Goal: Information Seeking & Learning: Learn about a topic

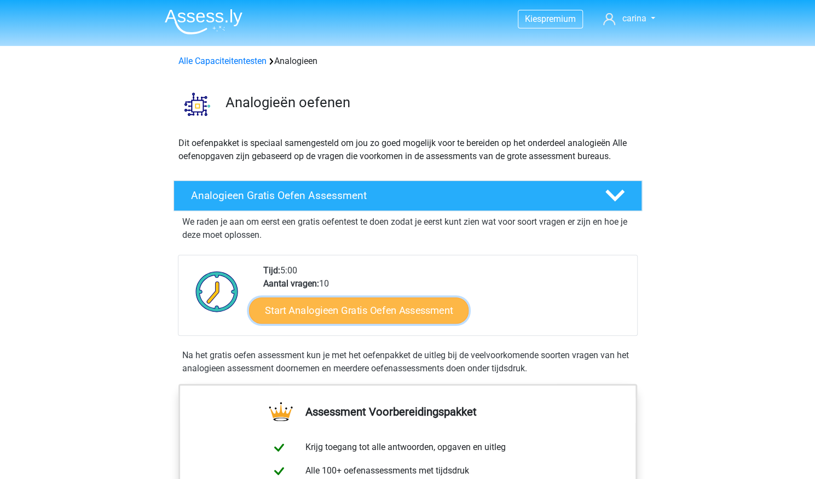
click at [348, 312] on link "Start Analogieen Gratis Oefen Assessment" at bounding box center [358, 310] width 219 height 26
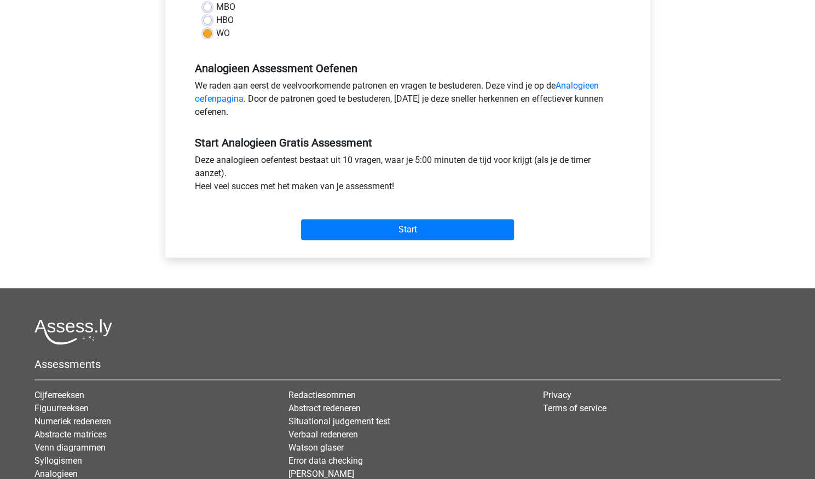
scroll to position [288, 0]
click at [385, 226] on input "Start" at bounding box center [407, 229] width 213 height 21
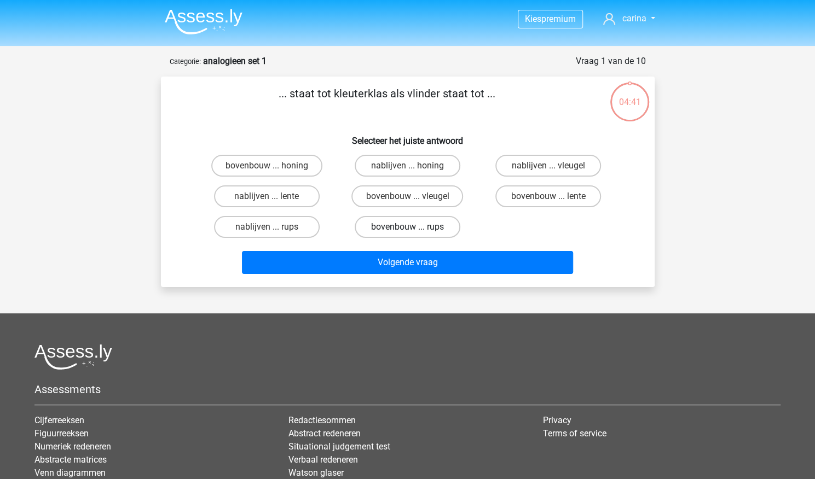
click at [383, 227] on label "bovenbouw ... rups" at bounding box center [408, 227] width 106 height 22
click at [407, 227] on input "bovenbouw ... rups" at bounding box center [410, 230] width 7 height 7
radio input "true"
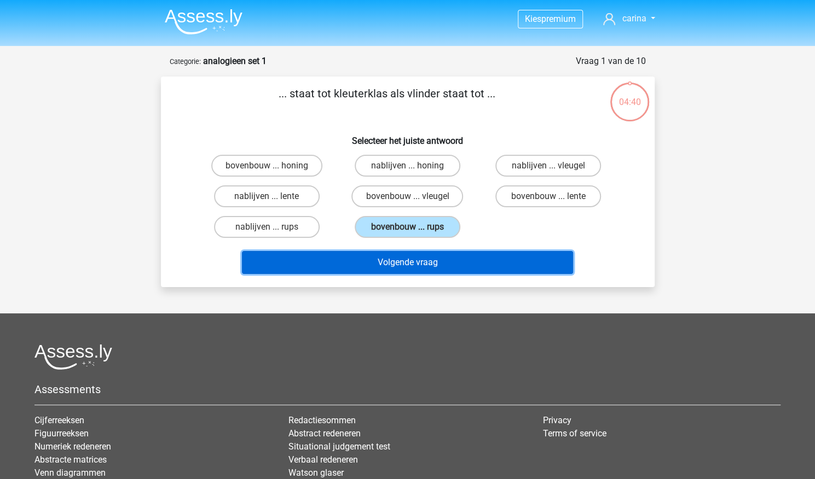
click at [407, 257] on button "Volgende vraag" at bounding box center [407, 262] width 331 height 23
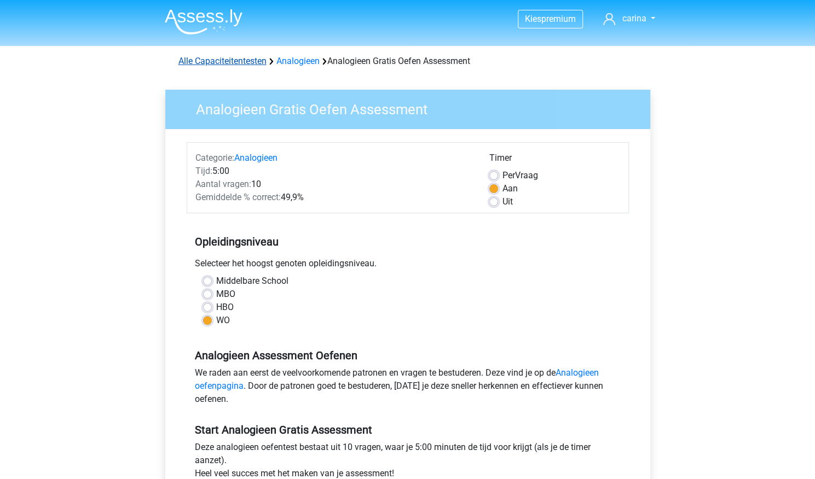
click at [225, 58] on link "Alle Capaciteitentesten" at bounding box center [222, 61] width 88 height 10
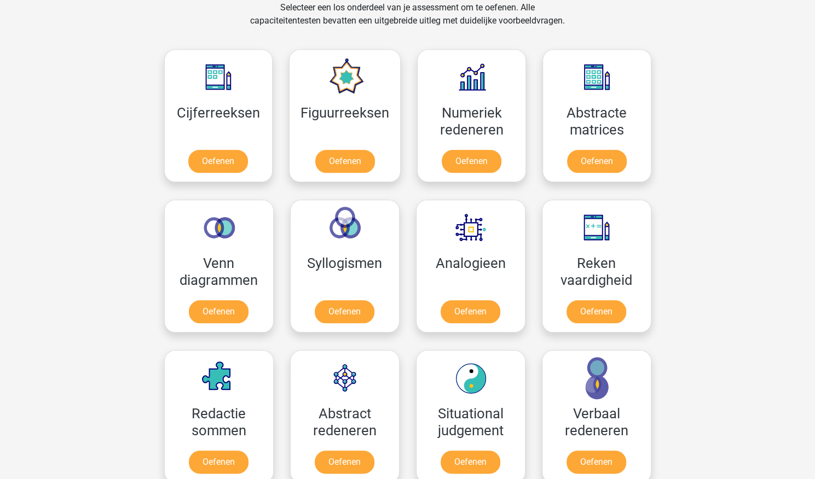
scroll to position [464, 0]
click at [344, 157] on link "Oefenen" at bounding box center [345, 164] width 62 height 24
click at [224, 160] on link "Oefenen" at bounding box center [218, 164] width 62 height 24
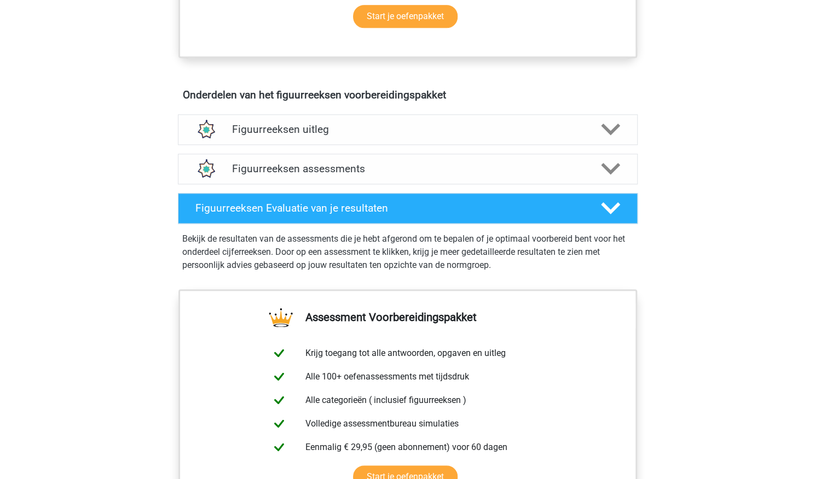
scroll to position [582, 0]
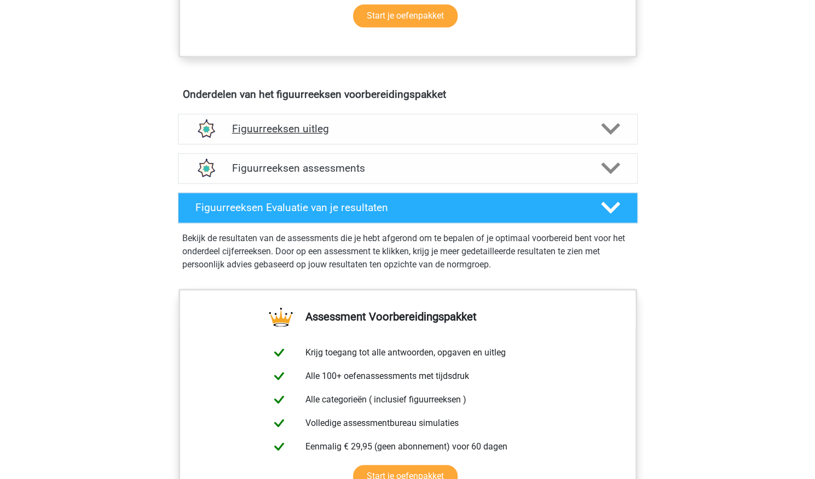
click at [610, 130] on polygon at bounding box center [610, 129] width 19 height 12
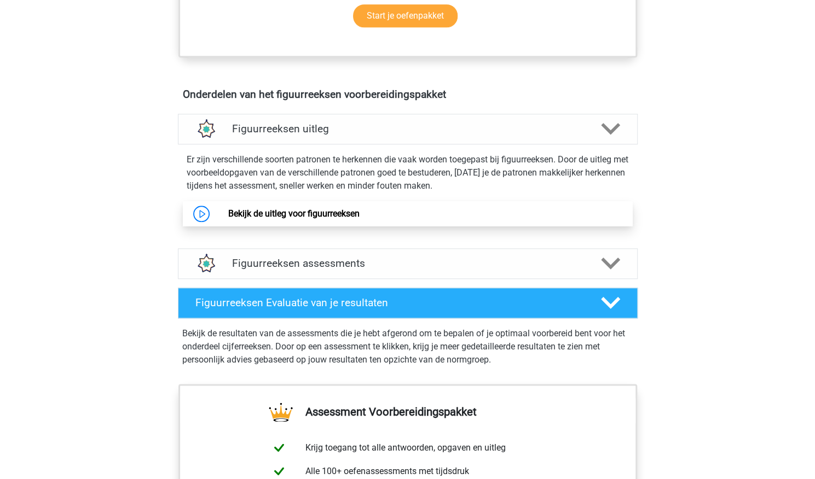
click at [228, 211] on link "Bekijk de uitleg voor figuurreeksen" at bounding box center [293, 213] width 131 height 10
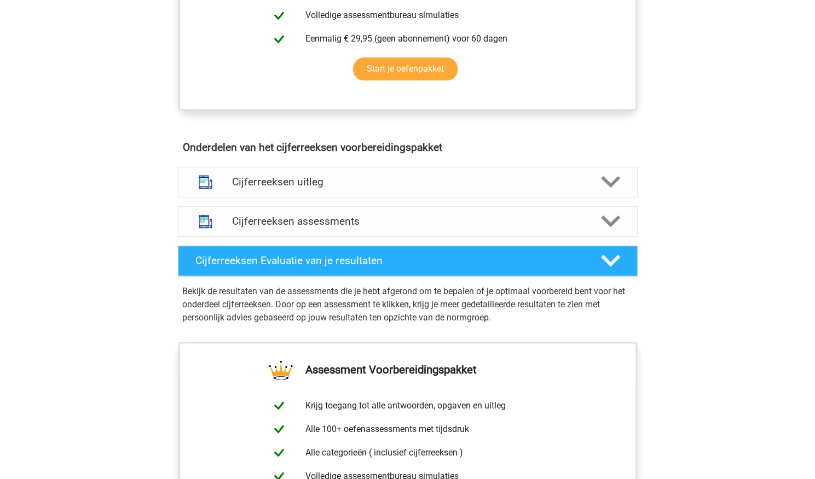
scroll to position [530, 0]
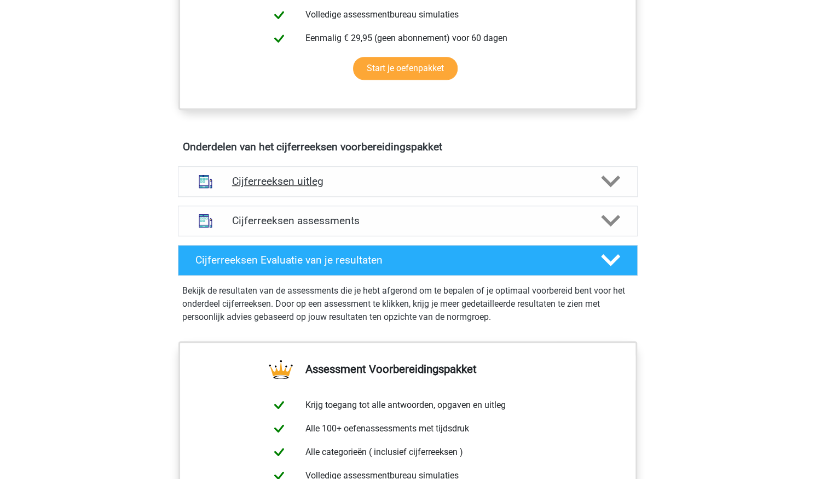
click at [613, 188] on polygon at bounding box center [610, 182] width 19 height 12
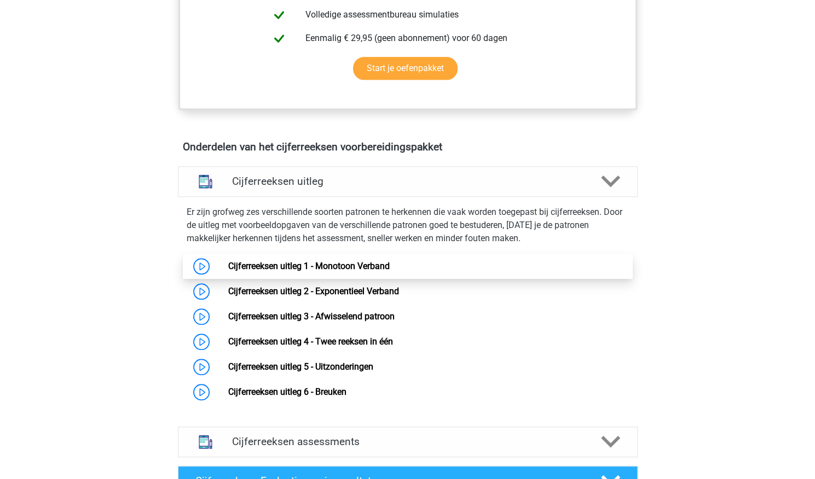
click at [228, 271] on link "Cijferreeksen uitleg 1 - Monotoon Verband" at bounding box center [308, 266] width 161 height 10
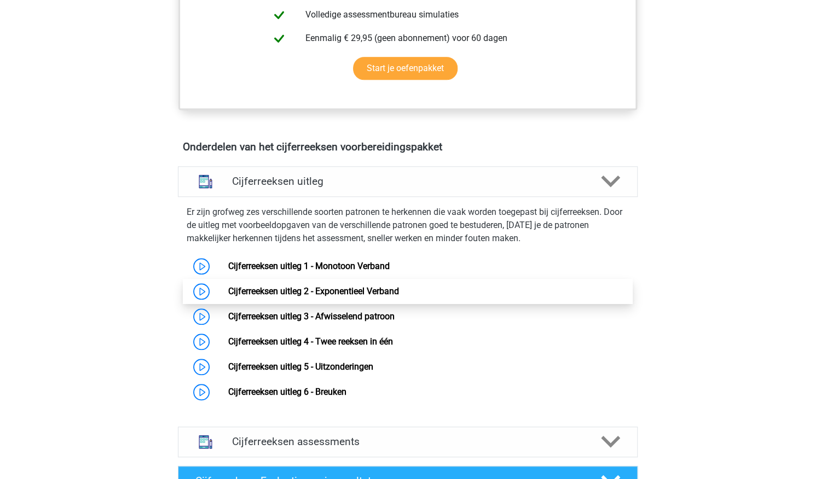
click at [228, 297] on link "Cijferreeksen uitleg 2 - Exponentieel Verband" at bounding box center [313, 291] width 171 height 10
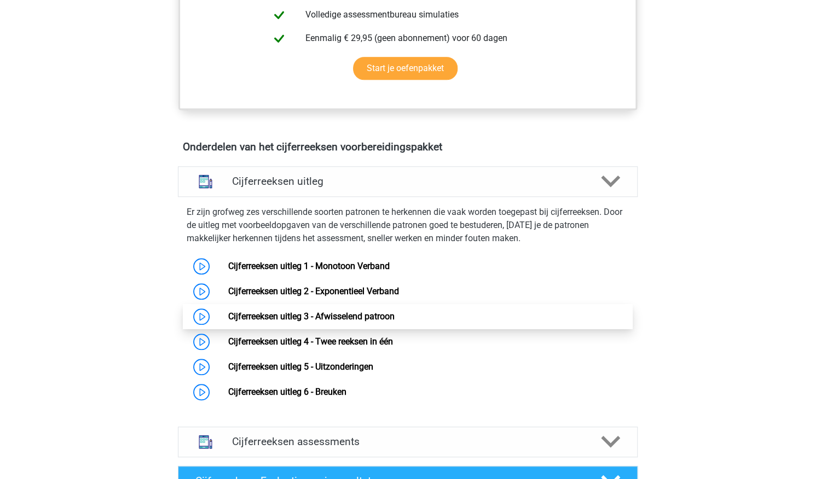
click at [228, 322] on link "Cijferreeksen uitleg 3 - Afwisselend patroon" at bounding box center [311, 316] width 166 height 10
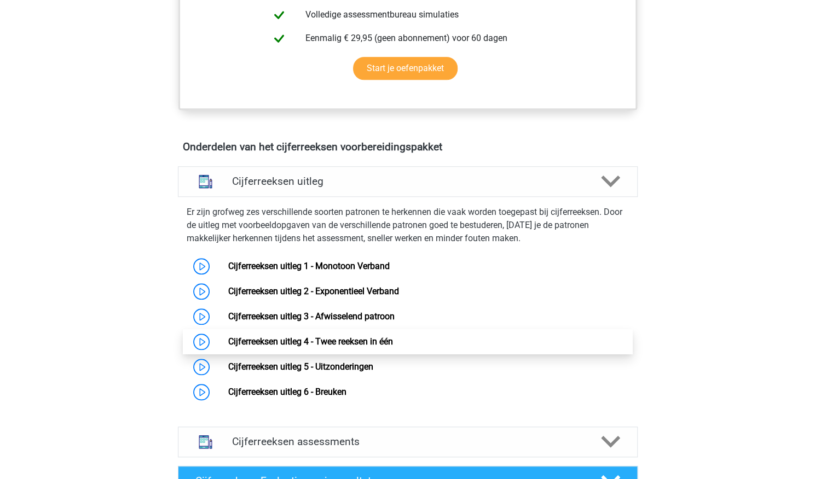
click at [228, 347] on link "Cijferreeksen uitleg 4 - Twee reeksen in één" at bounding box center [310, 342] width 165 height 10
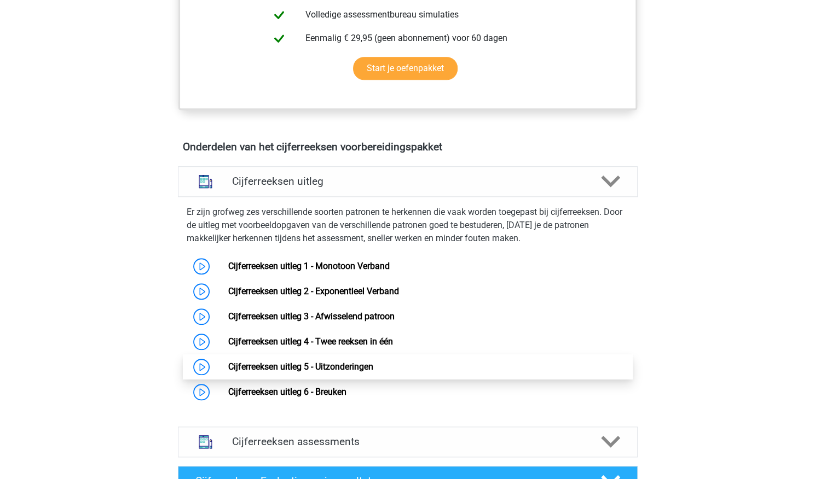
click at [228, 372] on link "Cijferreeksen uitleg 5 - Uitzonderingen" at bounding box center [300, 367] width 145 height 10
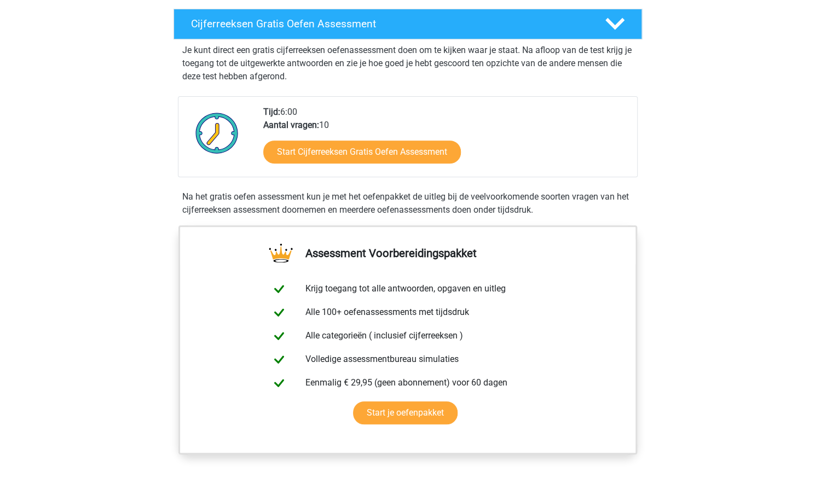
scroll to position [21, 0]
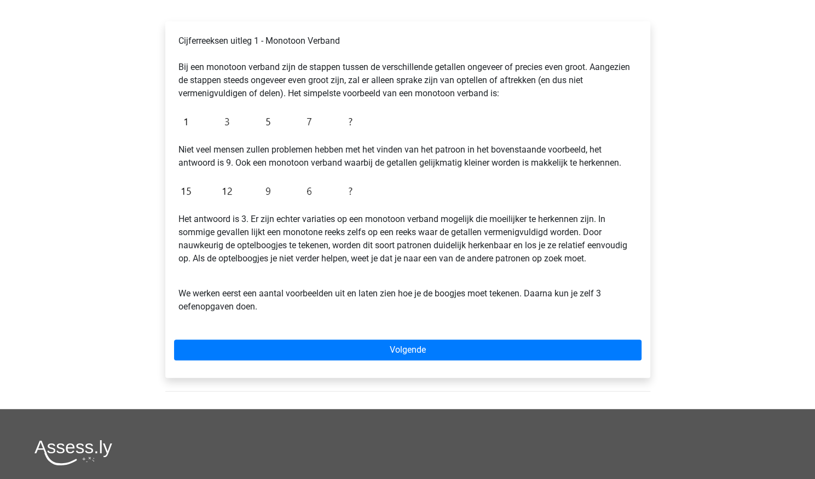
scroll to position [166, 0]
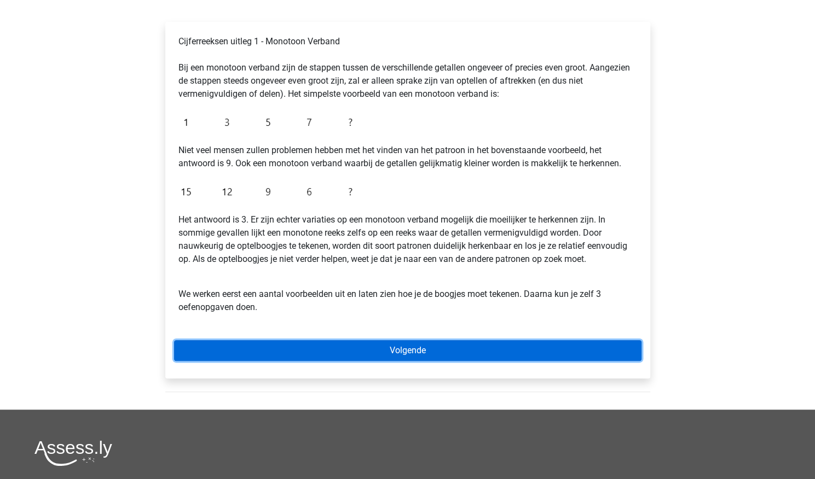
click at [364, 353] on link "Volgende" at bounding box center [407, 350] width 467 height 21
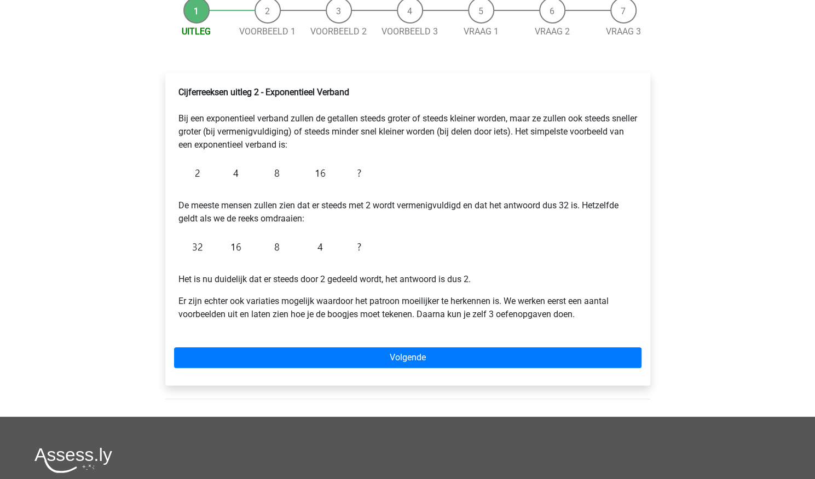
scroll to position [116, 0]
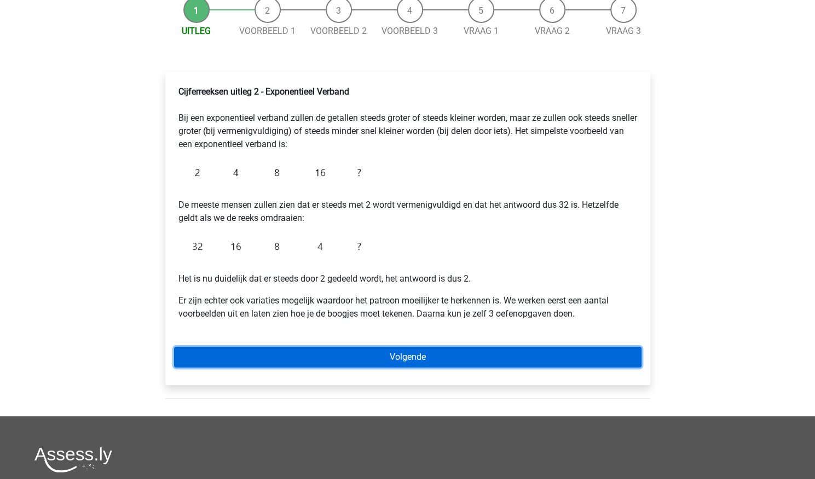
click at [419, 356] on link "Volgende" at bounding box center [407, 357] width 467 height 21
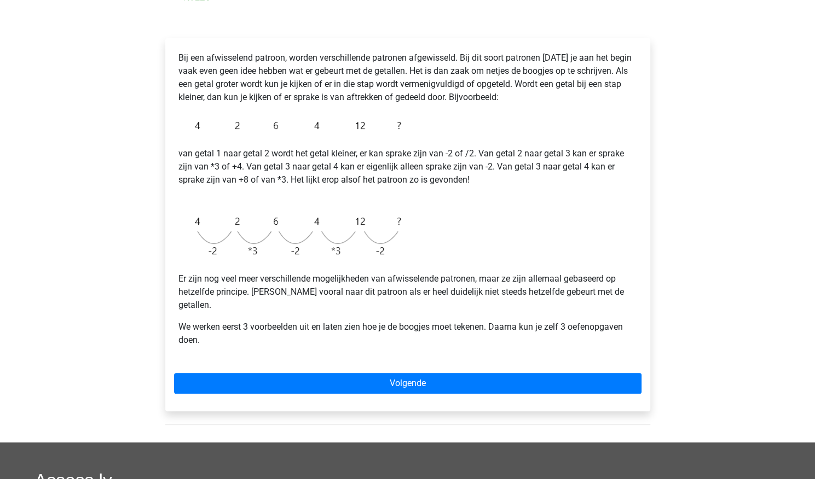
scroll to position [150, 0]
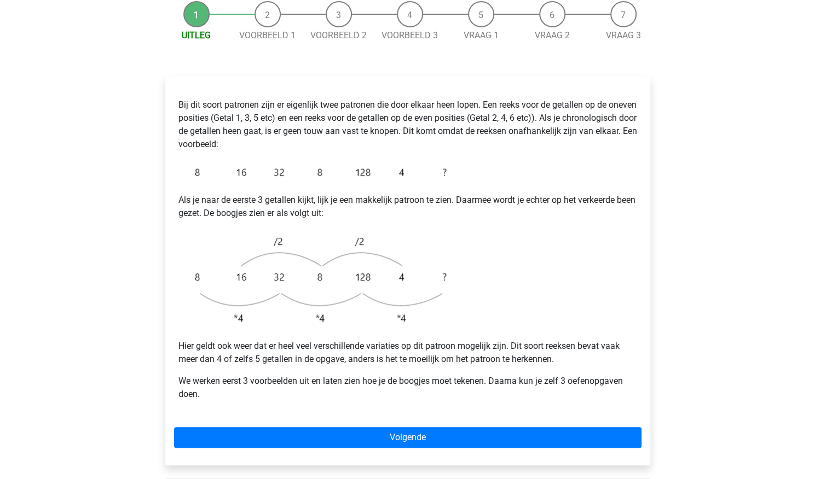
scroll to position [138, 0]
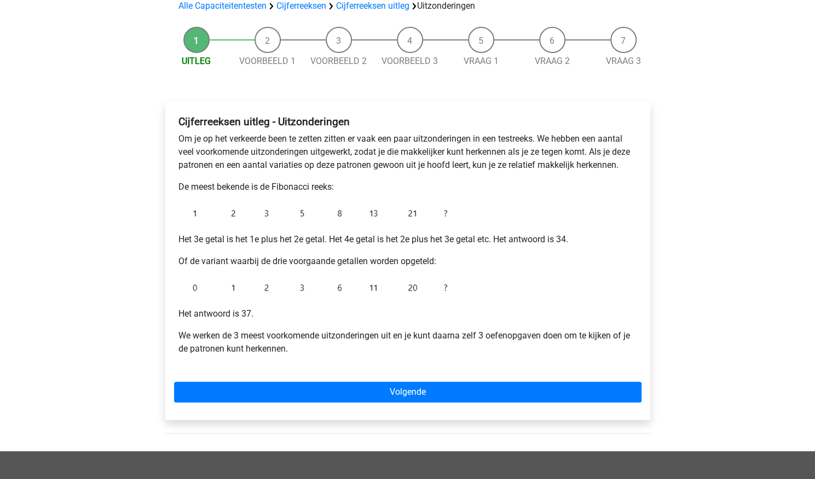
scroll to position [85, 0]
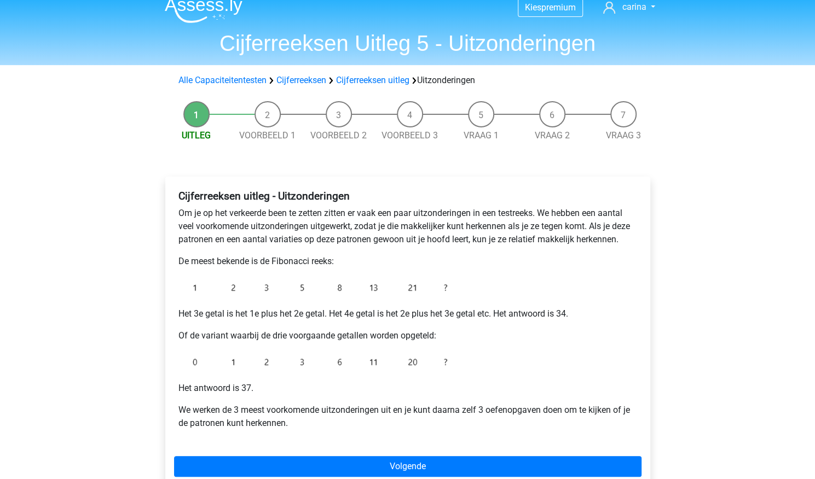
scroll to position [12, 0]
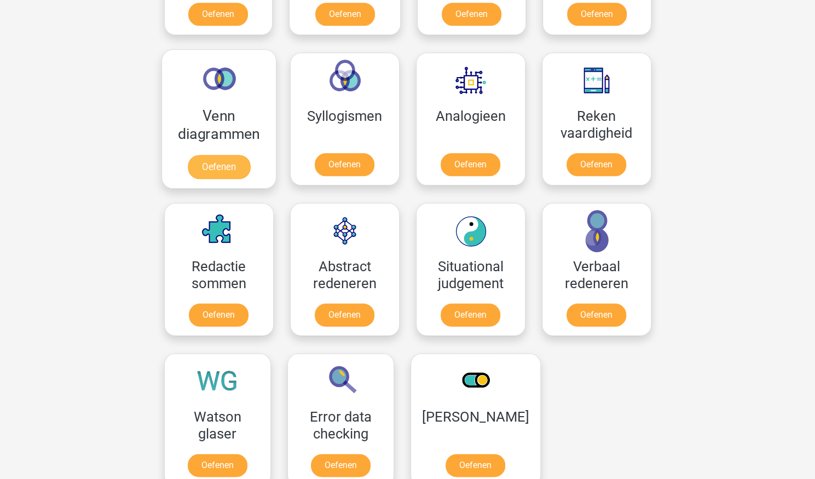
scroll to position [634, 0]
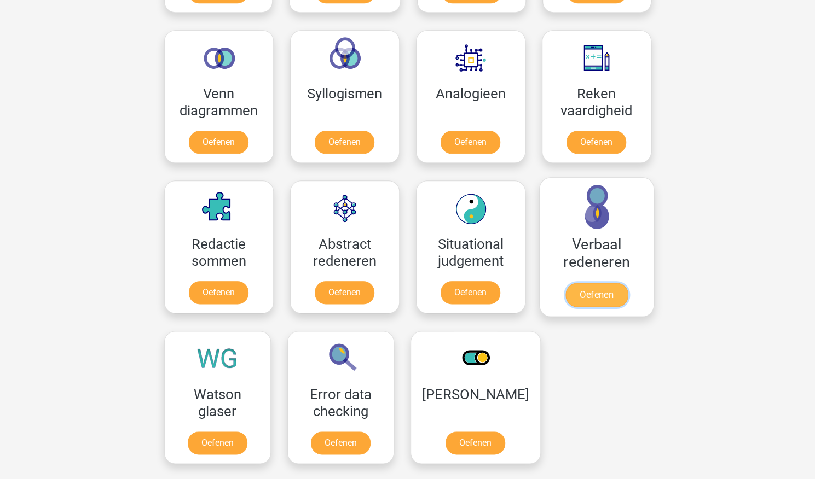
click at [603, 289] on link "Oefenen" at bounding box center [596, 295] width 62 height 24
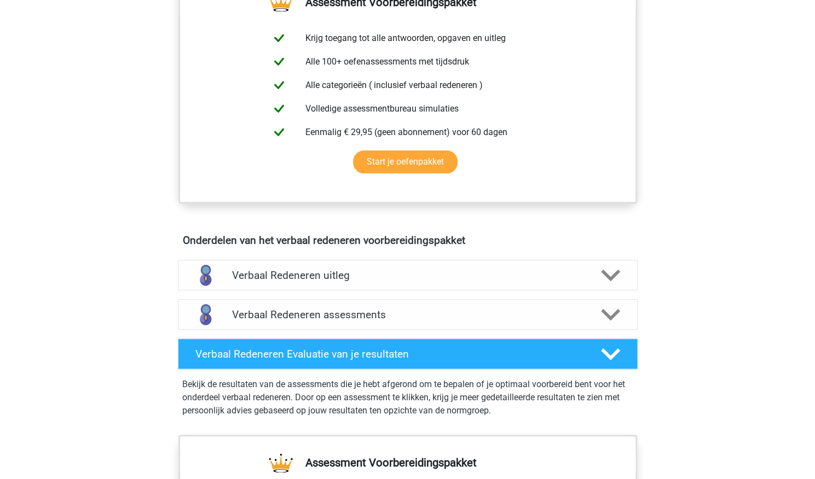
scroll to position [424, 0]
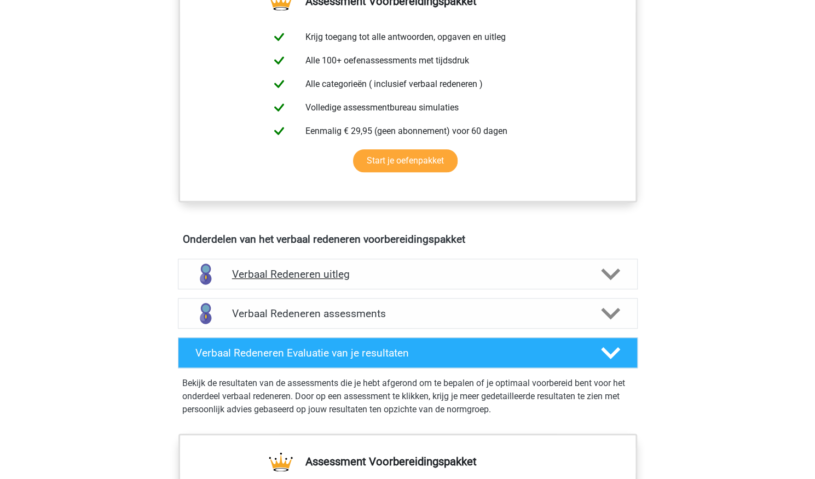
click at [605, 272] on polygon at bounding box center [610, 274] width 19 height 12
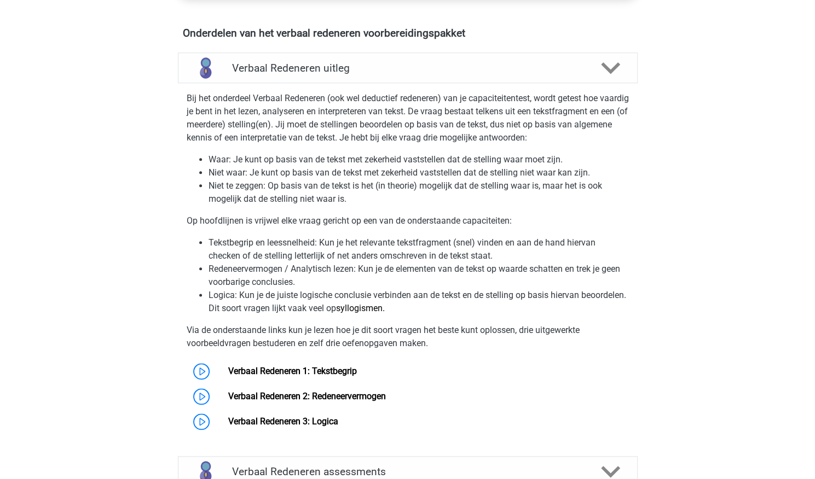
scroll to position [693, 0]
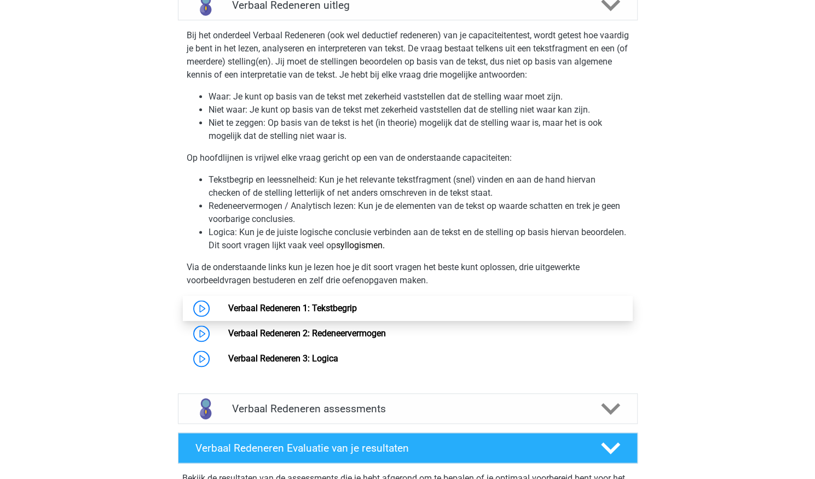
click at [228, 304] on link "Verbaal Redeneren 1: Tekstbegrip" at bounding box center [292, 308] width 129 height 10
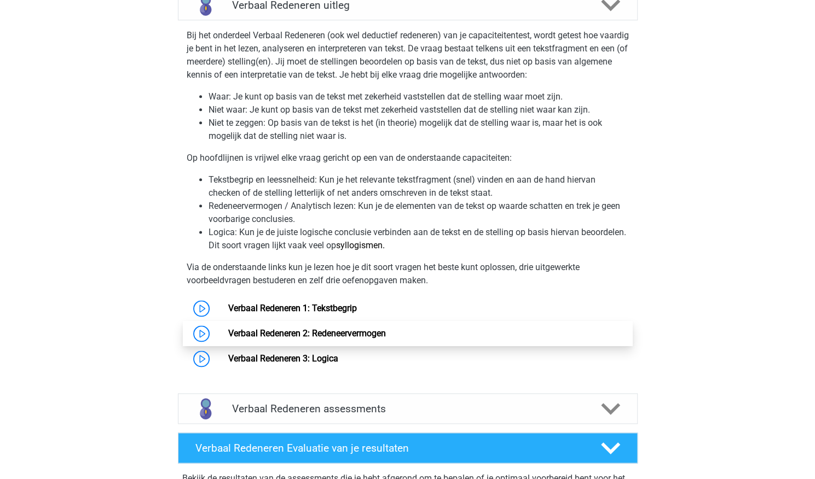
click at [228, 332] on link "Verbaal Redeneren 2: Redeneervermogen" at bounding box center [307, 333] width 158 height 10
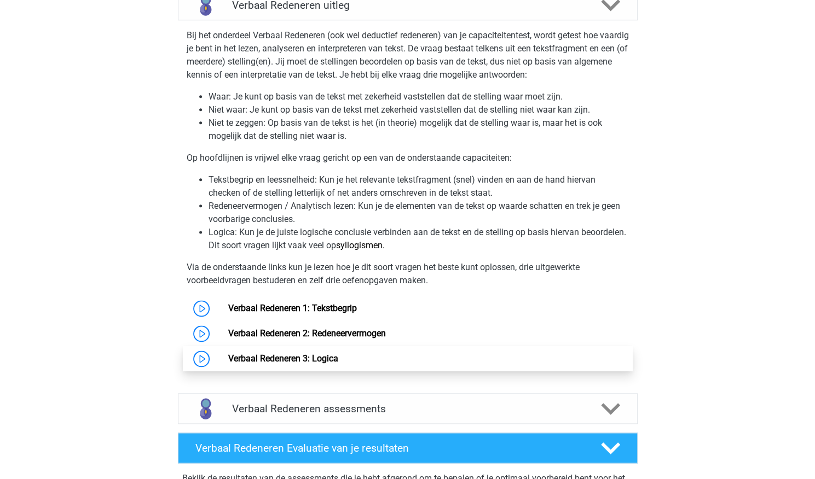
click at [228, 356] on link "Verbaal Redeneren 3: Logica" at bounding box center [283, 358] width 110 height 10
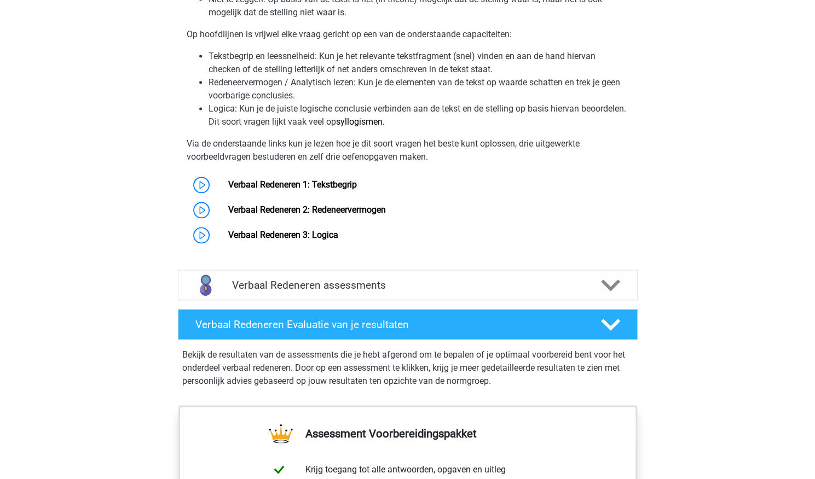
scroll to position [837, 0]
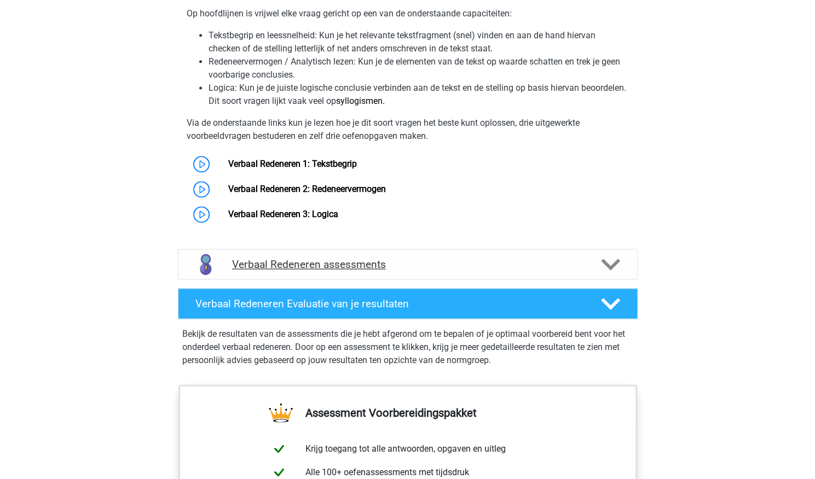
click at [615, 263] on polygon at bounding box center [610, 264] width 19 height 12
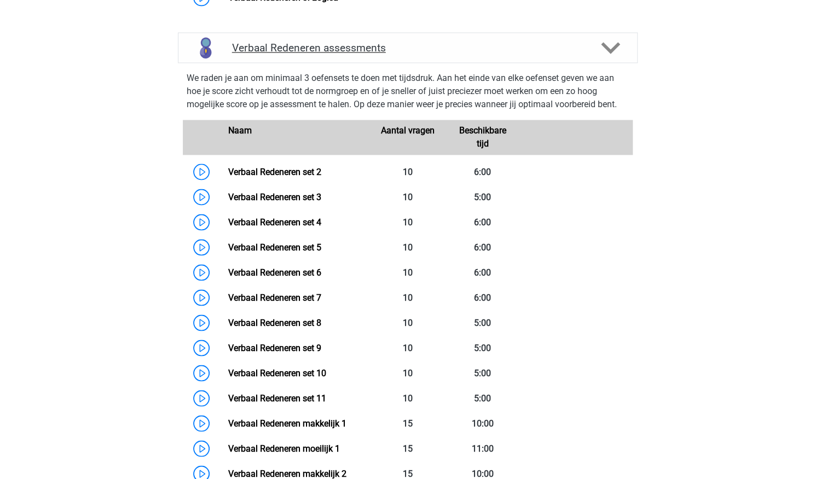
scroll to position [1074, 0]
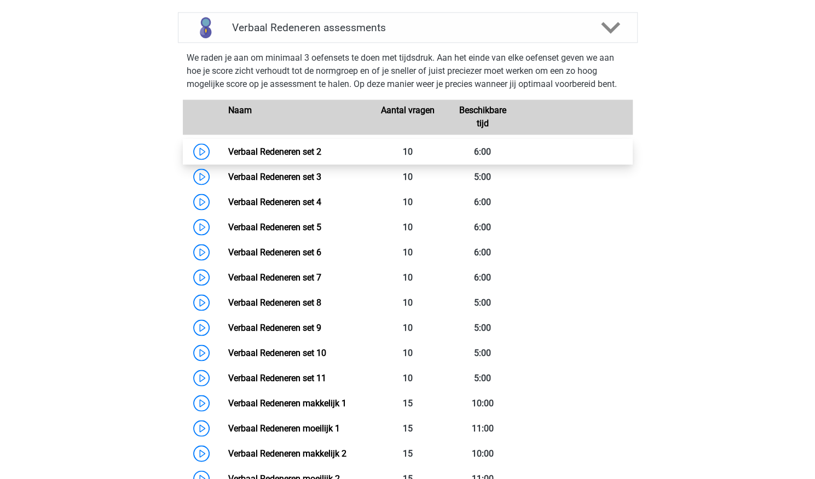
click at [228, 149] on link "Verbaal Redeneren set 2" at bounding box center [274, 151] width 93 height 10
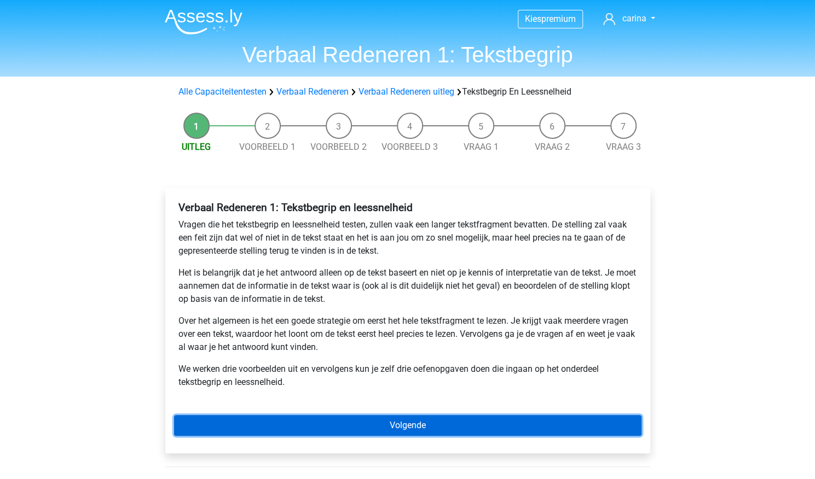
click at [421, 425] on link "Volgende" at bounding box center [407, 425] width 467 height 21
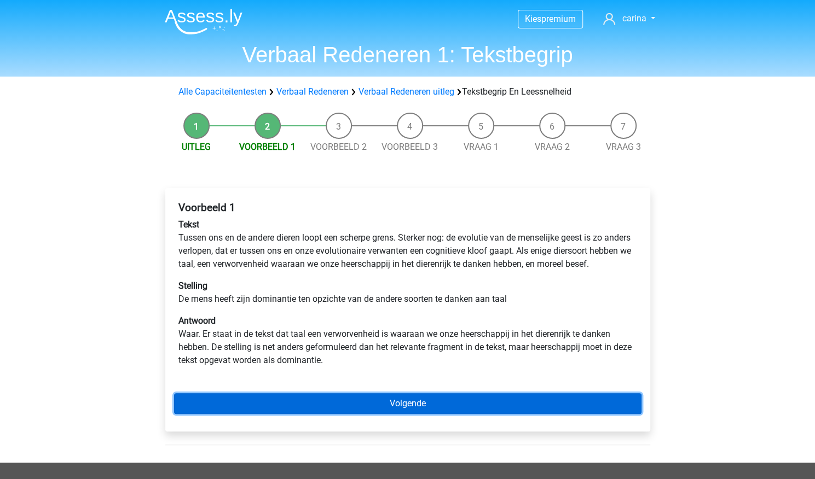
click at [421, 414] on link "Volgende" at bounding box center [407, 403] width 467 height 21
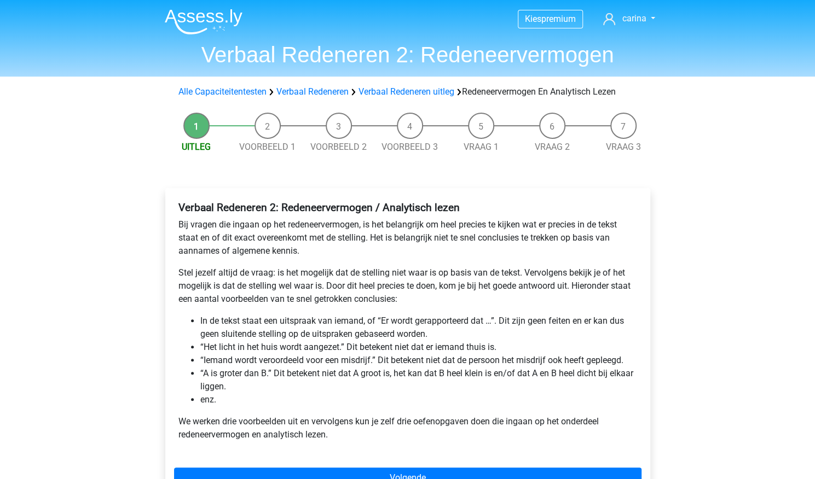
scroll to position [33, 0]
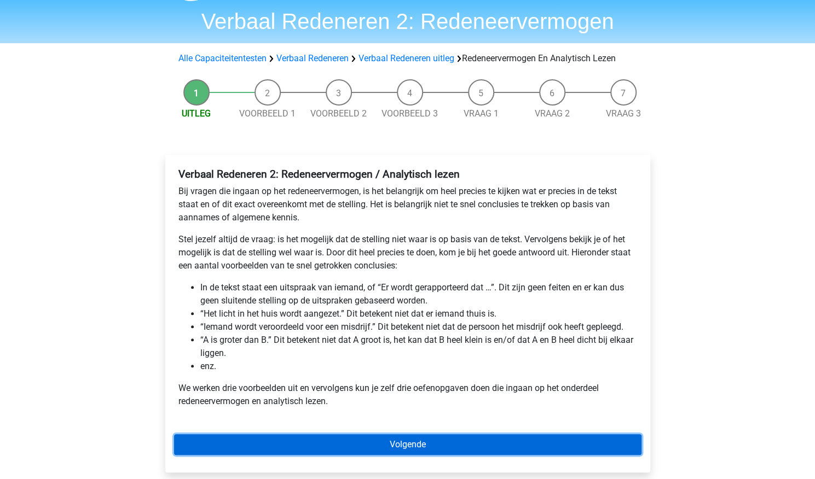
click at [408, 442] on link "Volgende" at bounding box center [407, 444] width 467 height 21
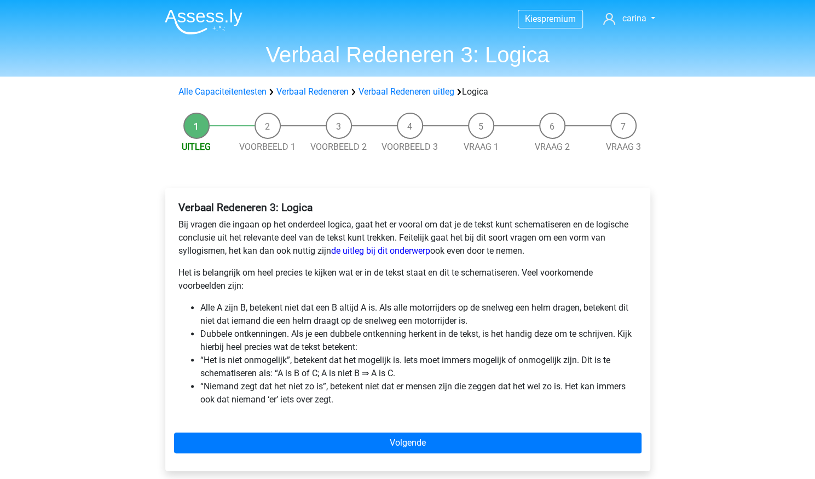
scroll to position [14, 0]
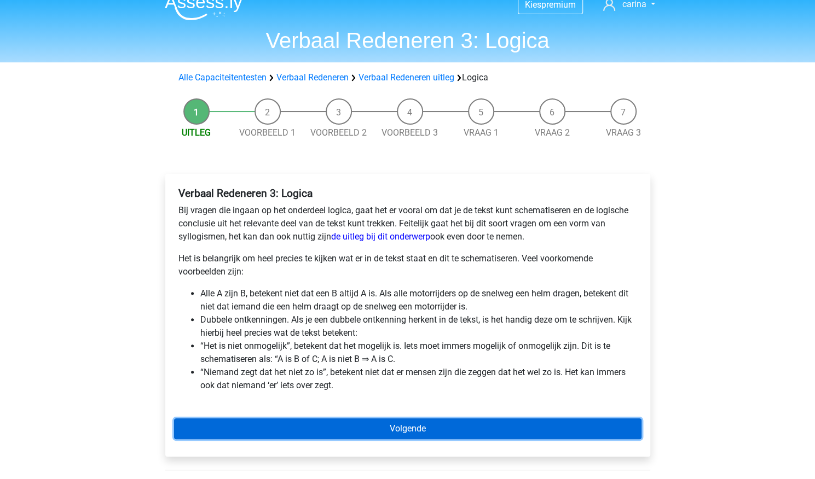
click at [424, 425] on link "Volgende" at bounding box center [407, 429] width 467 height 21
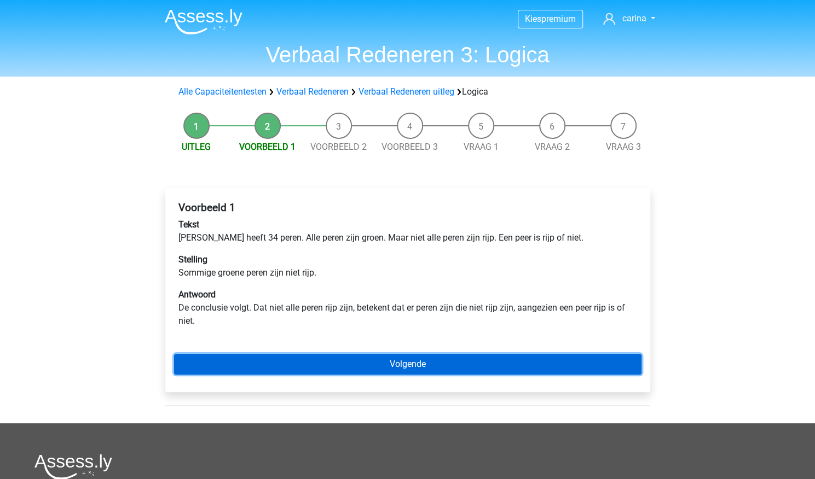
click at [412, 363] on link "Volgende" at bounding box center [407, 364] width 467 height 21
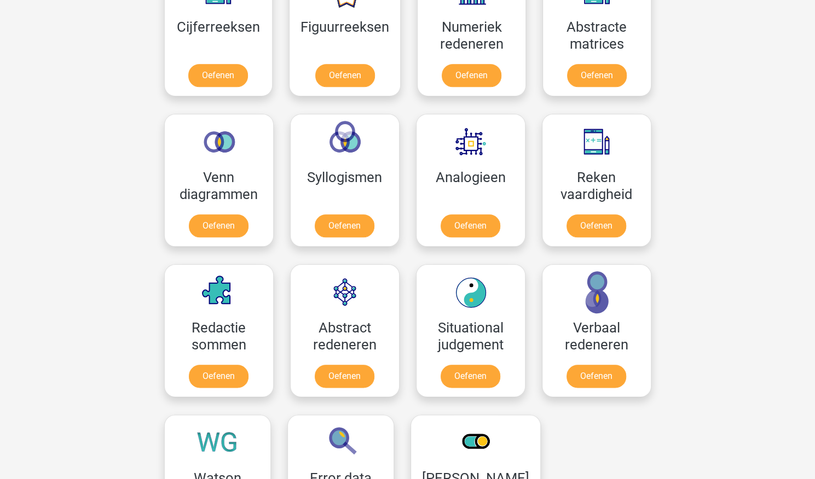
scroll to position [549, 0]
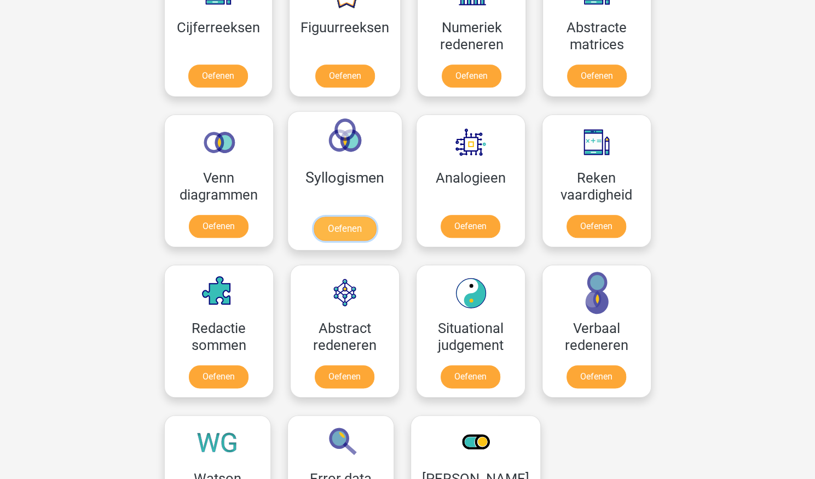
click at [352, 218] on link "Oefenen" at bounding box center [344, 229] width 62 height 24
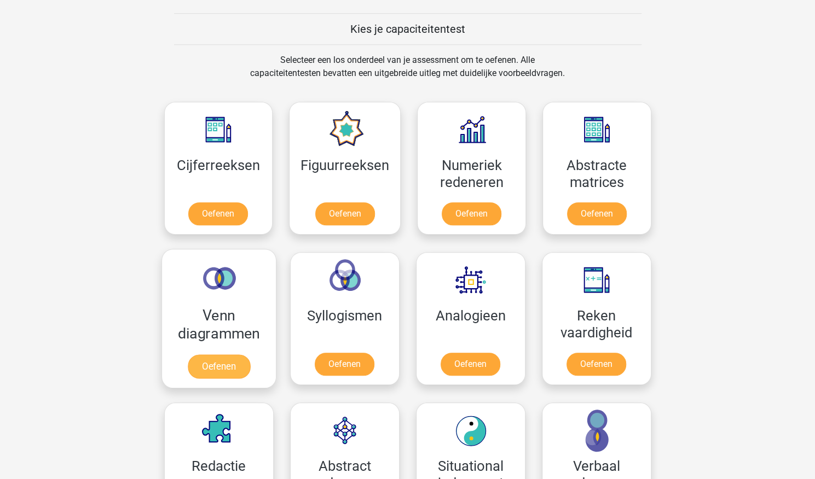
scroll to position [386, 0]
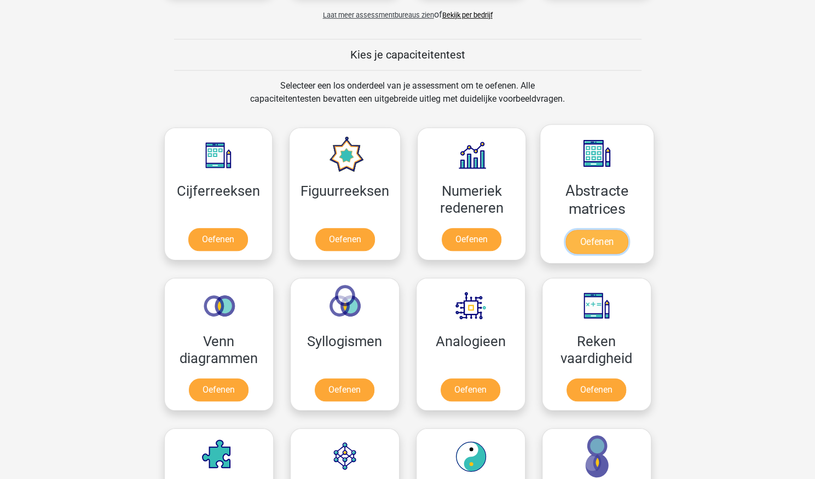
click at [606, 230] on link "Oefenen" at bounding box center [596, 242] width 62 height 24
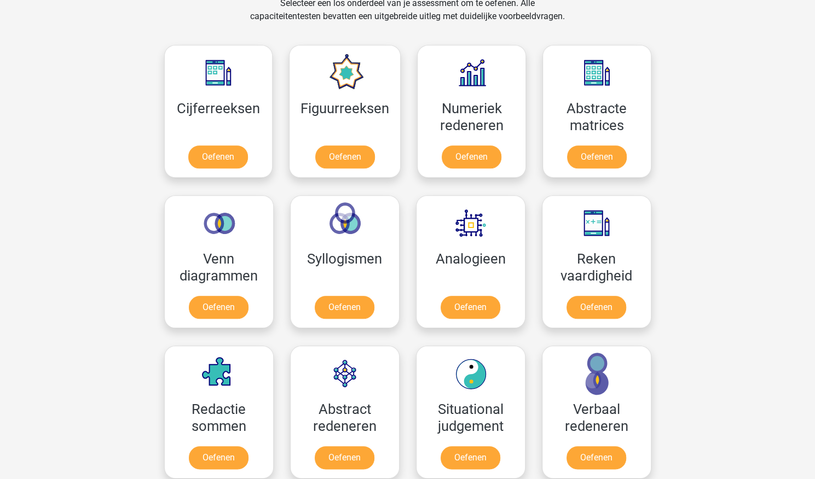
scroll to position [469, 0]
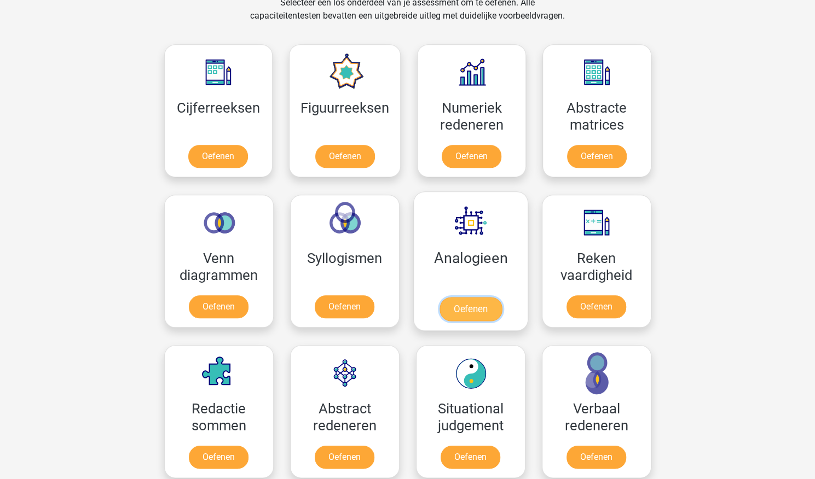
click at [465, 314] on link "Oefenen" at bounding box center [470, 309] width 62 height 24
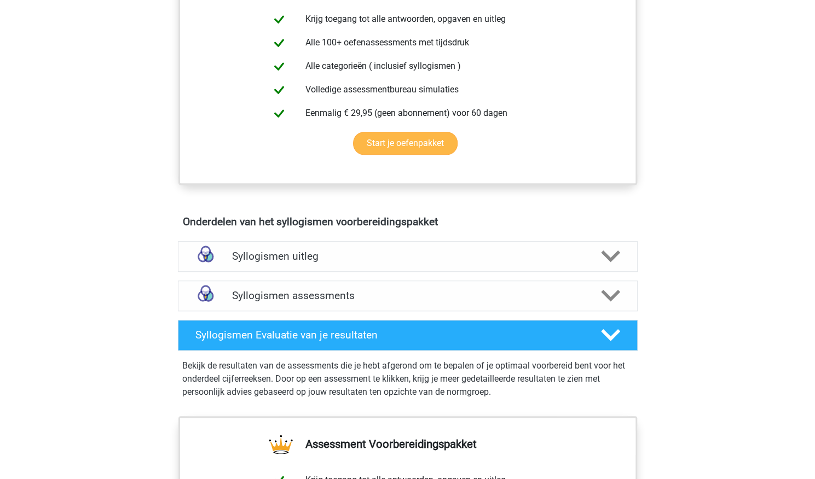
scroll to position [430, 0]
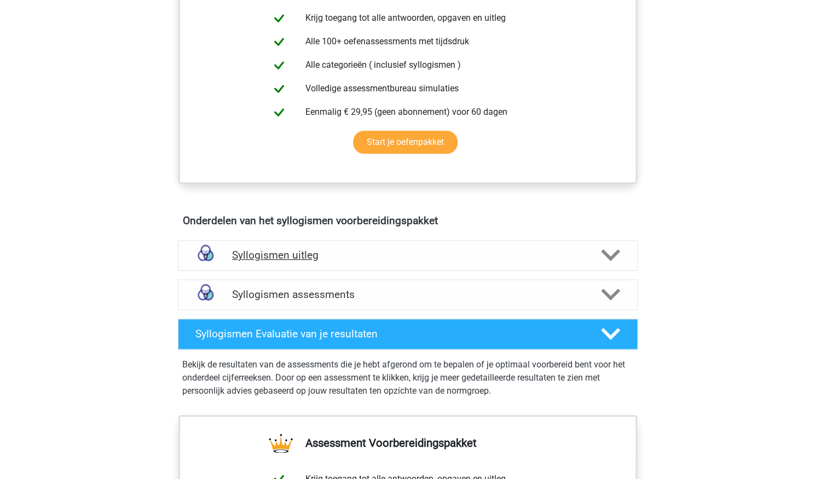
click at [613, 255] on polygon at bounding box center [610, 256] width 19 height 12
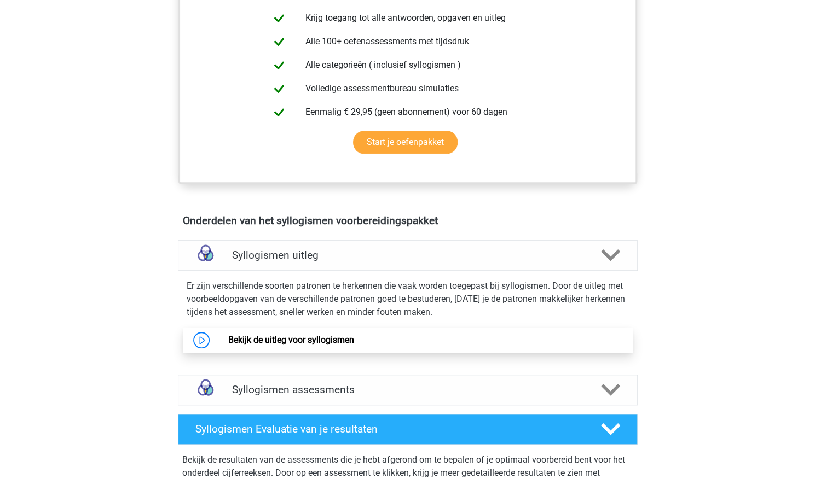
click at [228, 340] on link "Bekijk de uitleg voor syllogismen" at bounding box center [291, 340] width 126 height 10
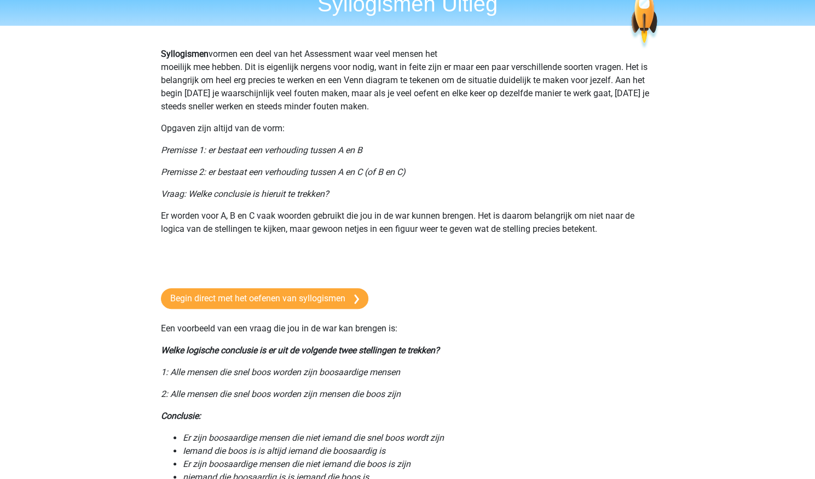
scroll to position [51, 0]
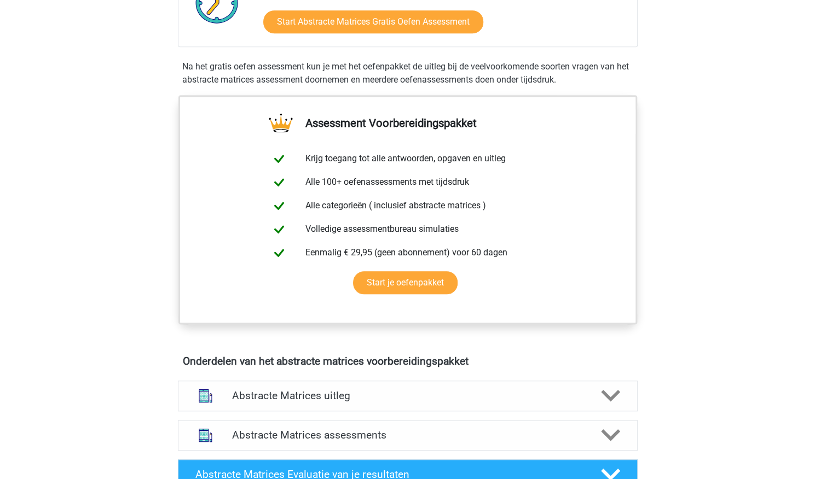
scroll to position [560, 0]
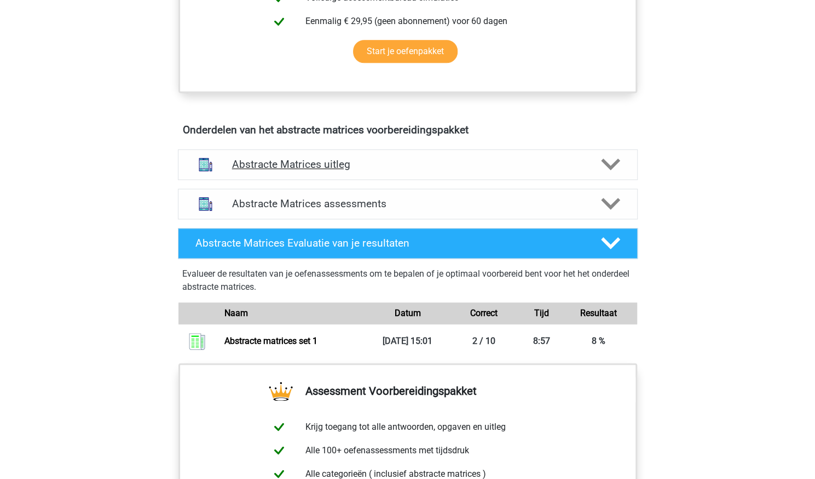
click at [612, 164] on polygon at bounding box center [610, 165] width 19 height 12
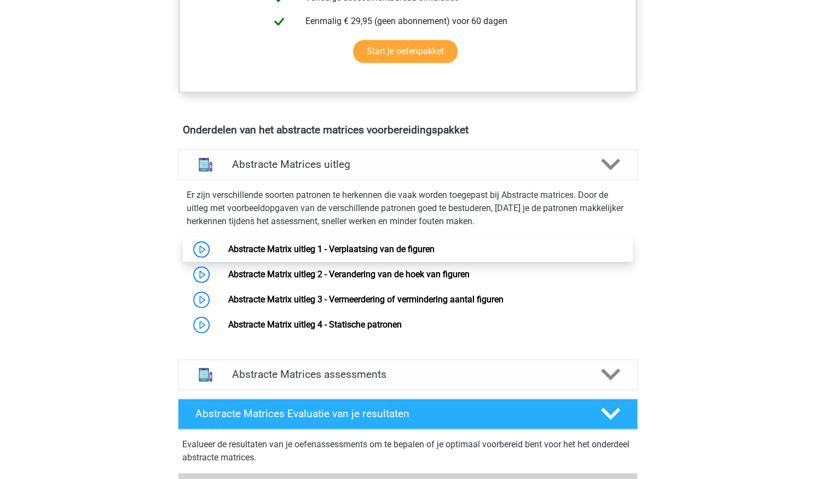
click at [228, 248] on link "Abstracte Matrix uitleg 1 - Verplaatsing van de figuren" at bounding box center [331, 249] width 206 height 10
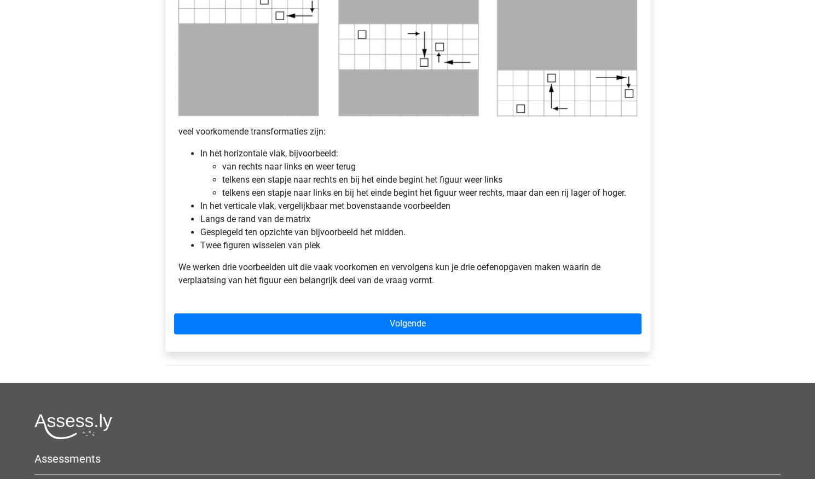
scroll to position [594, 0]
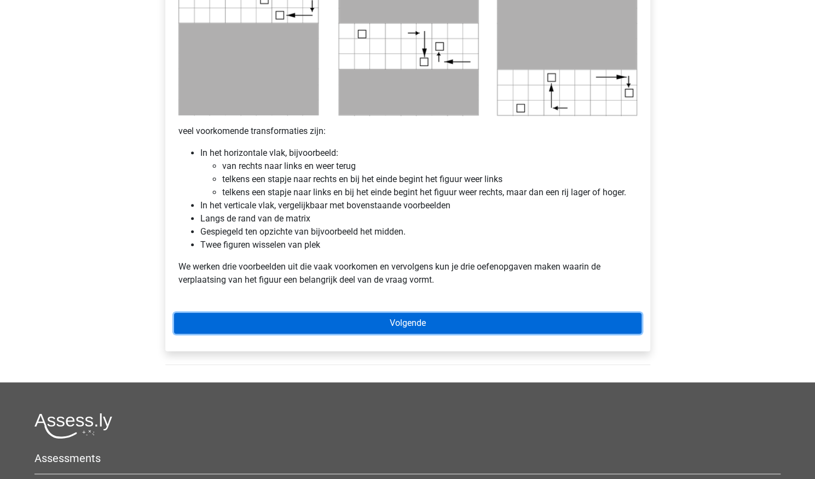
click at [418, 316] on link "Volgende" at bounding box center [407, 323] width 467 height 21
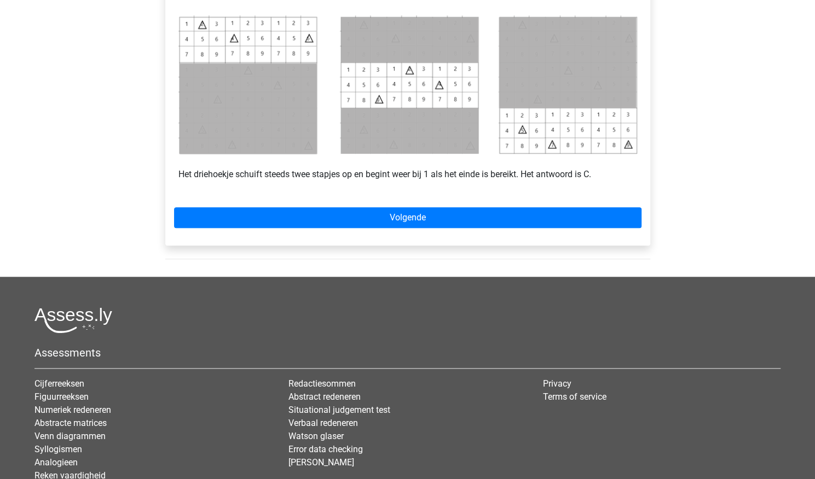
scroll to position [518, 0]
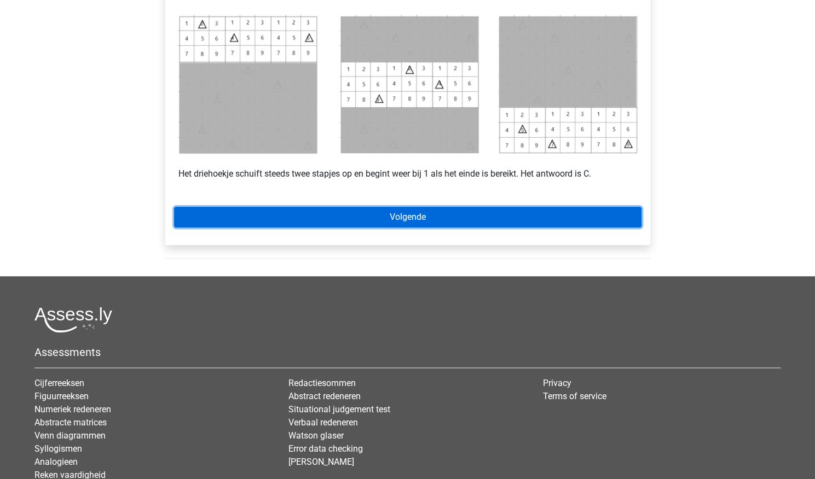
click at [410, 213] on link "Volgende" at bounding box center [407, 217] width 467 height 21
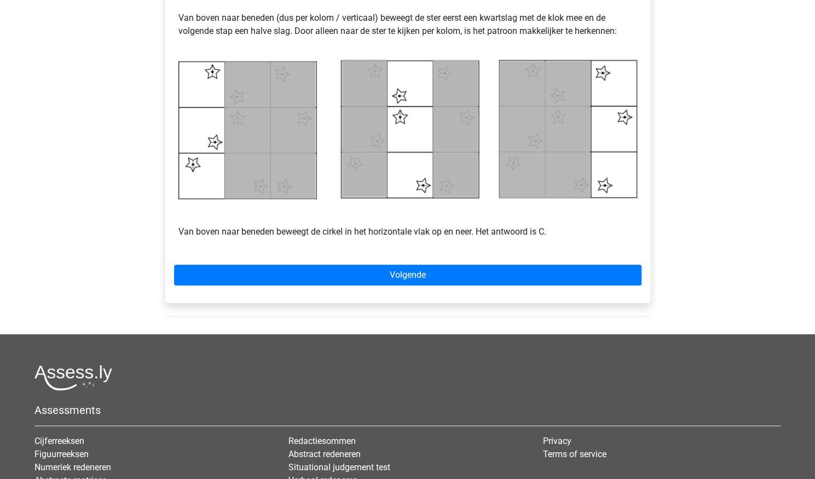
scroll to position [624, 0]
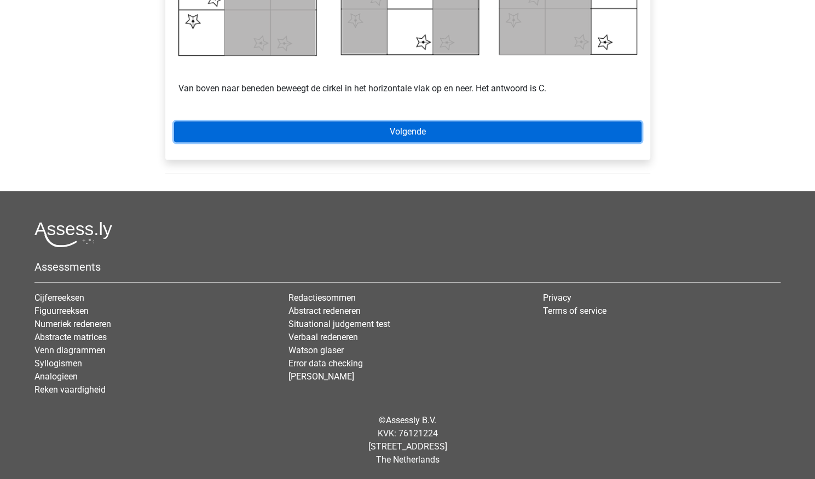
click at [394, 128] on link "Volgende" at bounding box center [407, 131] width 467 height 21
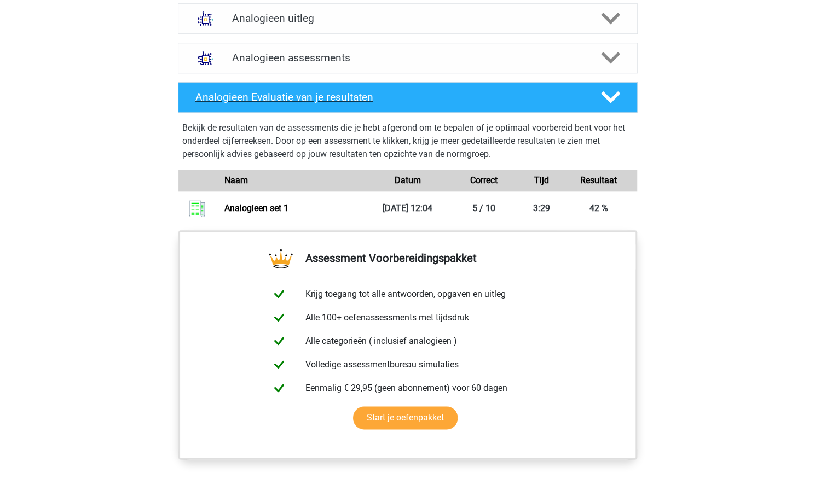
scroll to position [696, 0]
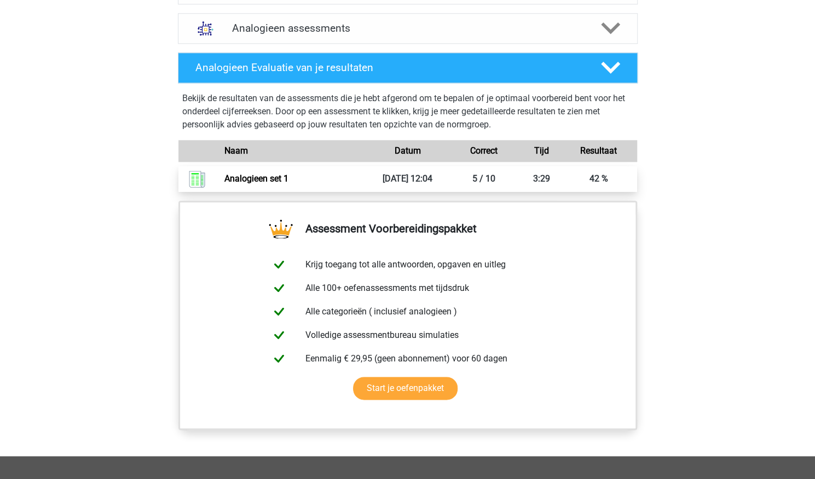
click at [250, 178] on link "Analogieen set 1" at bounding box center [256, 178] width 64 height 10
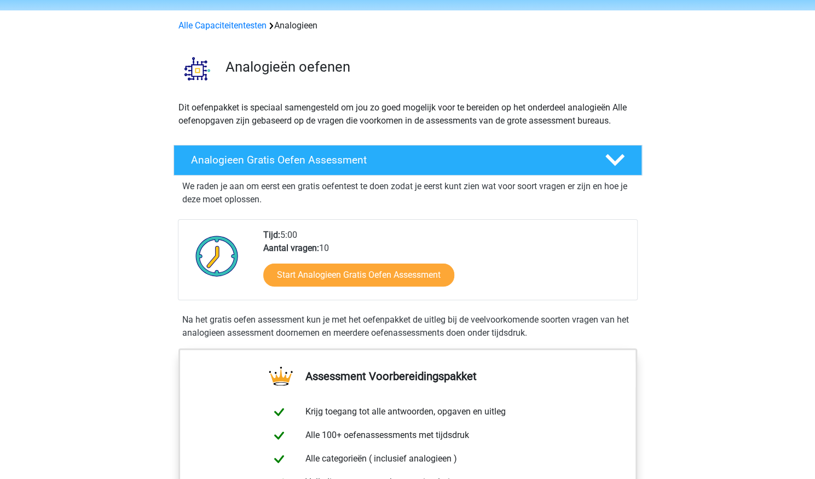
scroll to position [26, 0]
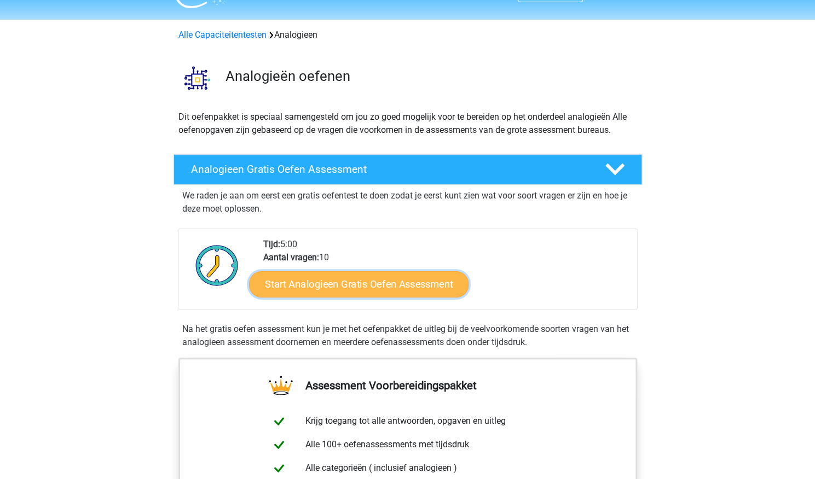
click at [339, 289] on link "Start Analogieen Gratis Oefen Assessment" at bounding box center [358, 284] width 219 height 26
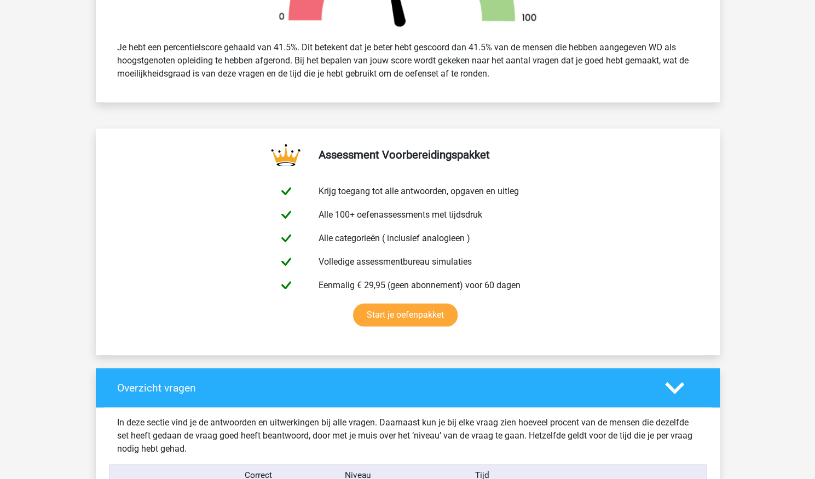
scroll to position [471, 0]
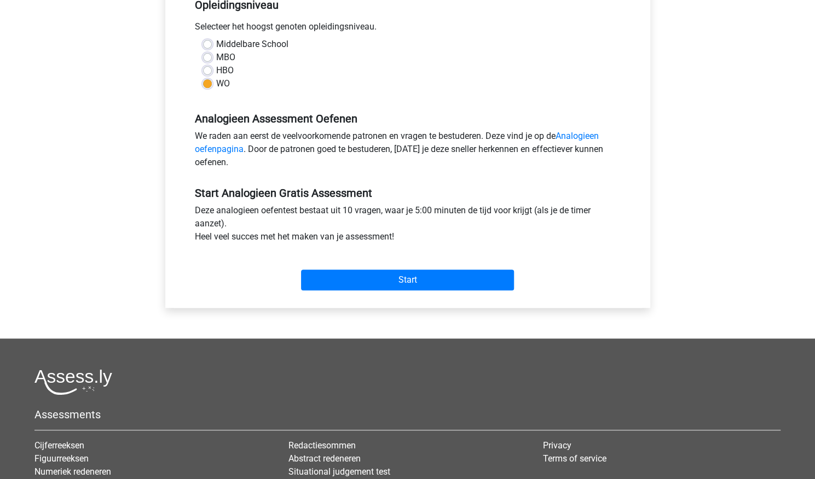
scroll to position [237, 0]
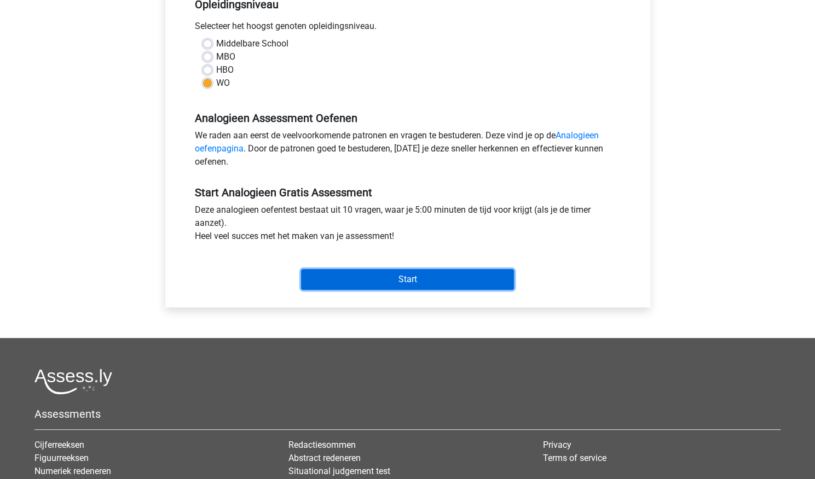
click at [380, 274] on input "Start" at bounding box center [407, 279] width 213 height 21
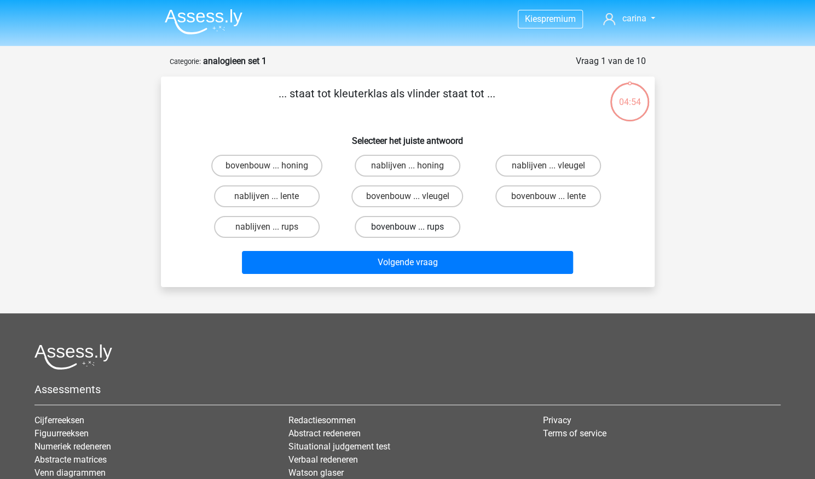
click at [405, 224] on label "bovenbouw ... rups" at bounding box center [408, 227] width 106 height 22
click at [407, 227] on input "bovenbouw ... rups" at bounding box center [410, 230] width 7 height 7
radio input "true"
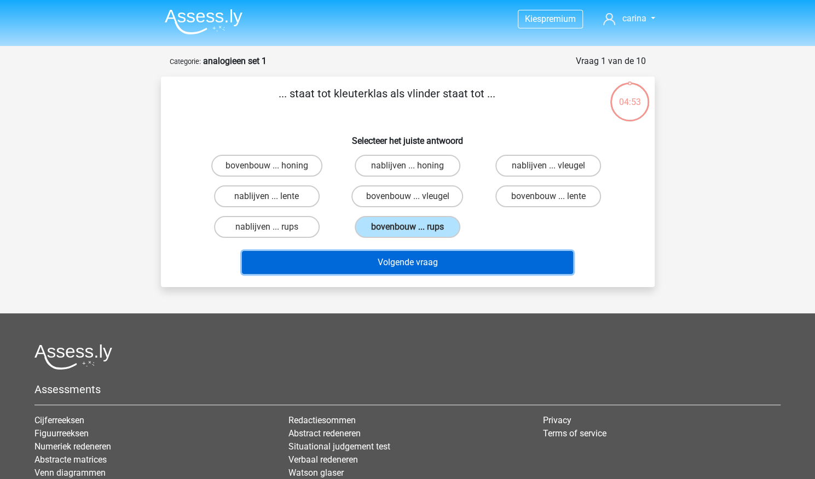
click at [402, 262] on button "Volgende vraag" at bounding box center [407, 262] width 331 height 23
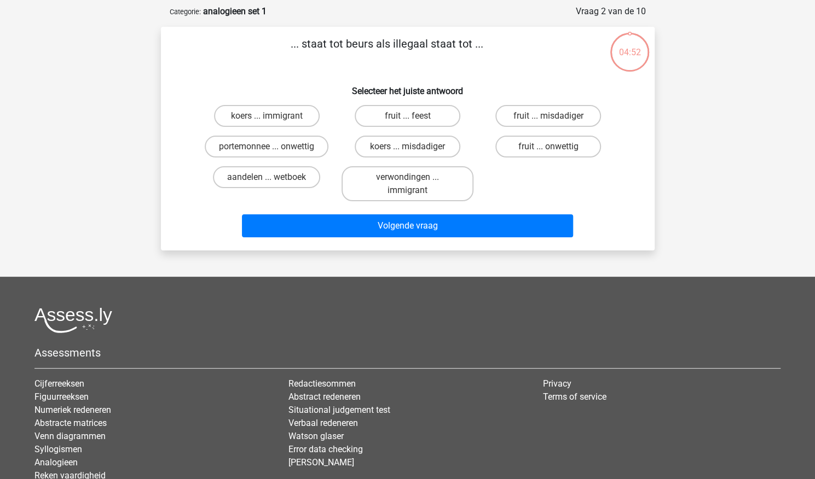
scroll to position [55, 0]
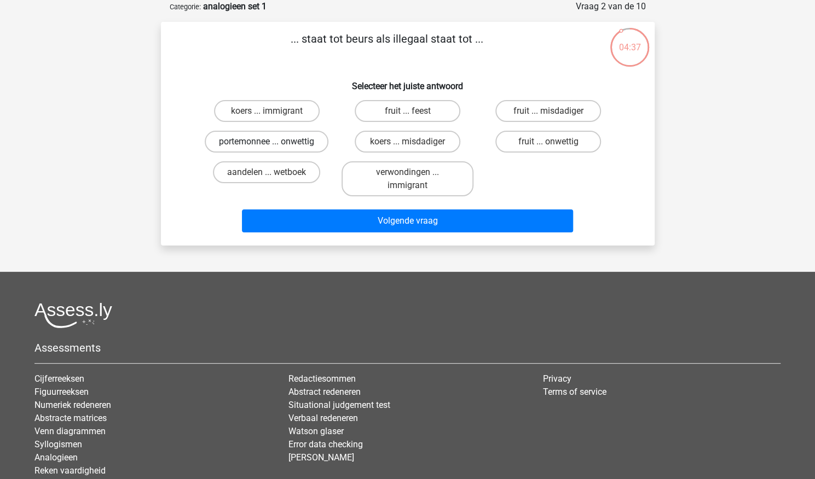
click at [258, 143] on label "portemonnee ... onwettig" at bounding box center [267, 142] width 124 height 22
click at [266, 143] on input "portemonnee ... onwettig" at bounding box center [269, 145] width 7 height 7
radio input "true"
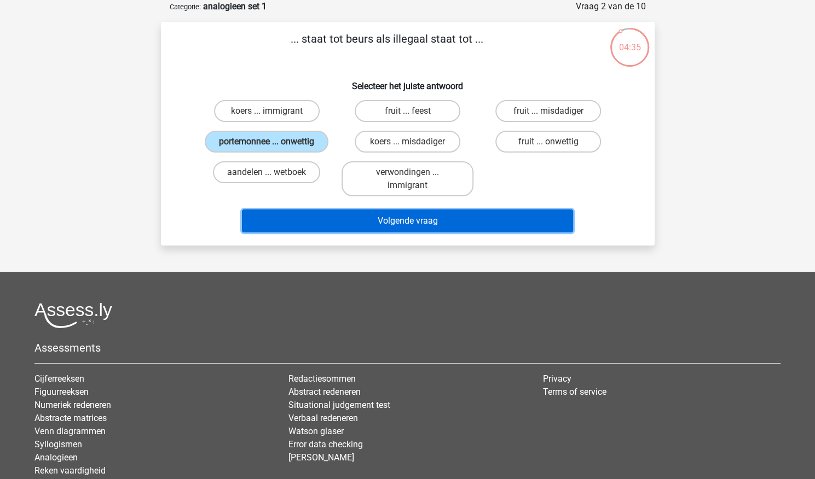
click at [400, 221] on button "Volgende vraag" at bounding box center [407, 221] width 331 height 23
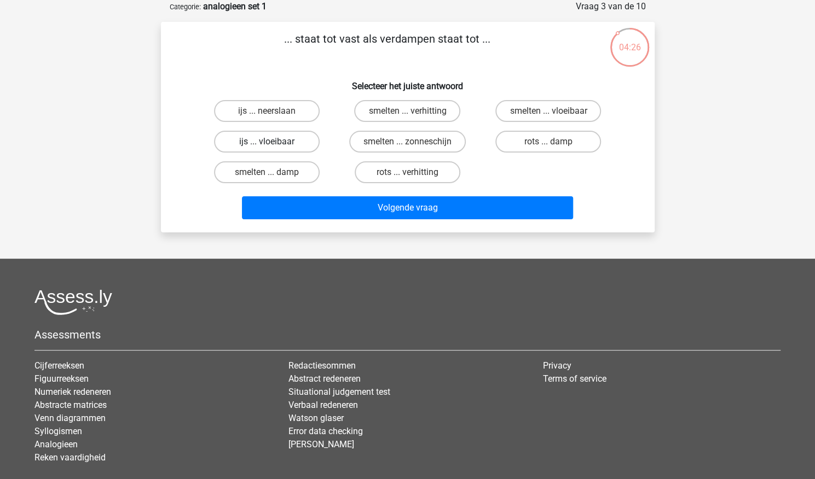
click at [286, 145] on label "ijs ... vloeibaar" at bounding box center [267, 142] width 106 height 22
click at [274, 145] on input "ijs ... vloeibaar" at bounding box center [269, 145] width 7 height 7
radio input "true"
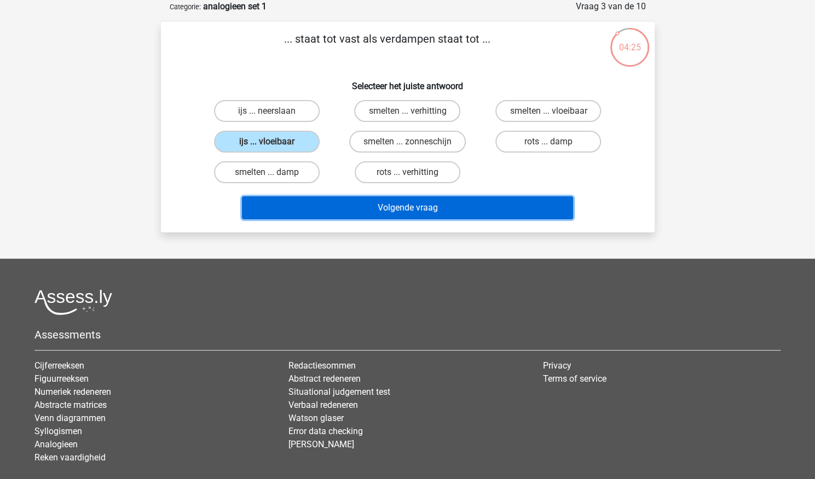
click at [387, 208] on button "Volgende vraag" at bounding box center [407, 207] width 331 height 23
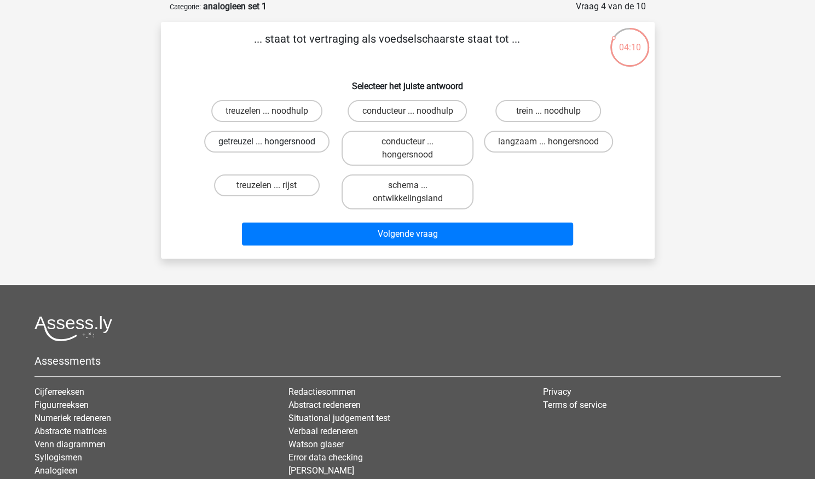
click at [298, 142] on label "getreuzel ... hongersnood" at bounding box center [266, 142] width 125 height 22
click at [274, 142] on input "getreuzel ... hongersnood" at bounding box center [269, 145] width 7 height 7
radio input "true"
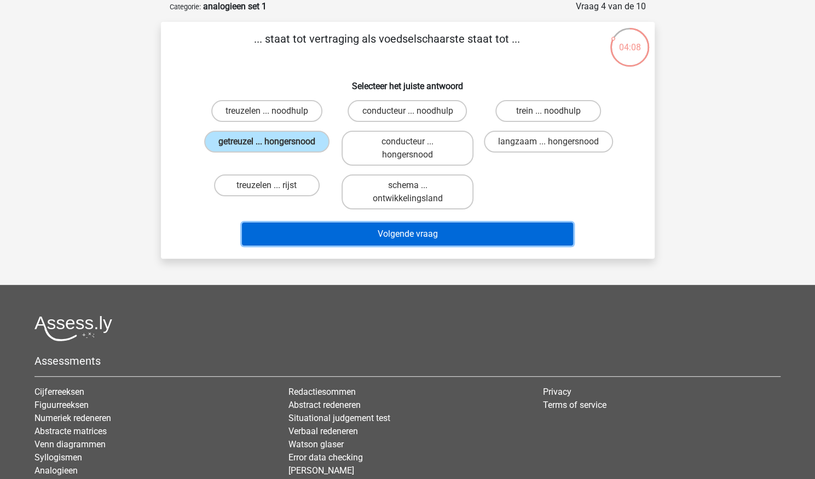
click at [457, 237] on button "Volgende vraag" at bounding box center [407, 234] width 331 height 23
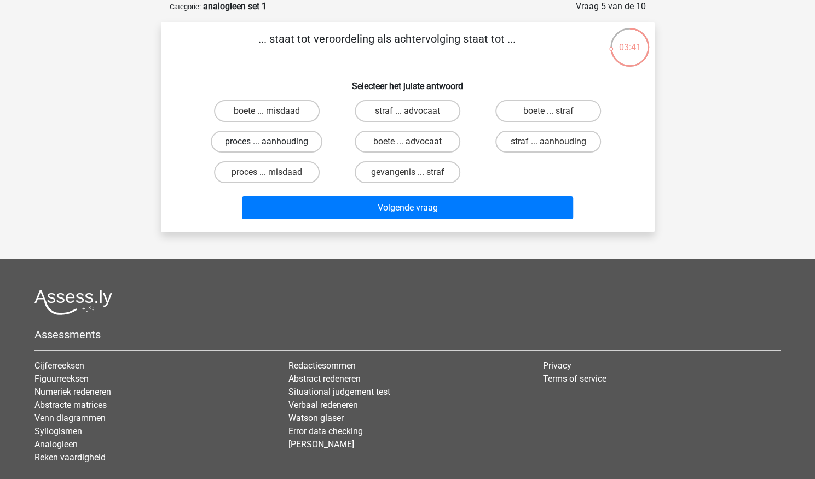
click at [239, 140] on label "proces ... aanhouding" at bounding box center [267, 142] width 112 height 22
click at [266, 142] on input "proces ... aanhouding" at bounding box center [269, 145] width 7 height 7
radio input "true"
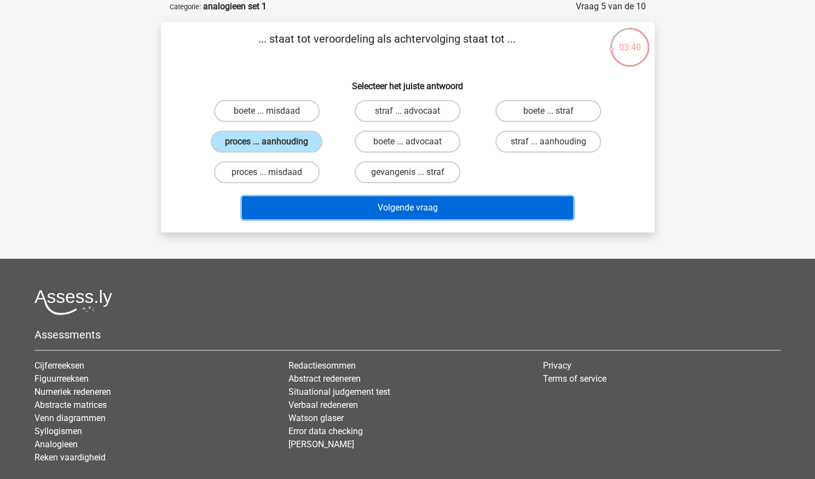
click at [405, 217] on button "Volgende vraag" at bounding box center [407, 207] width 331 height 23
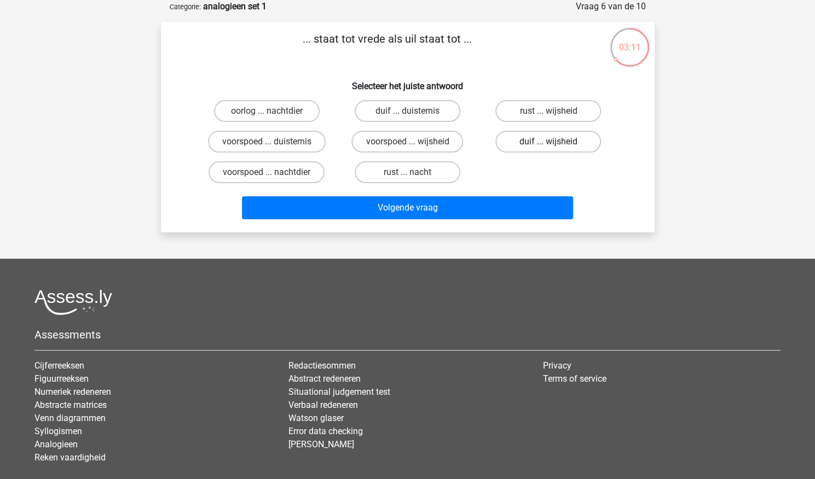
click at [533, 142] on label "duif ... wijsheid" at bounding box center [548, 142] width 106 height 22
click at [548, 142] on input "duif ... wijsheid" at bounding box center [551, 145] width 7 height 7
radio input "true"
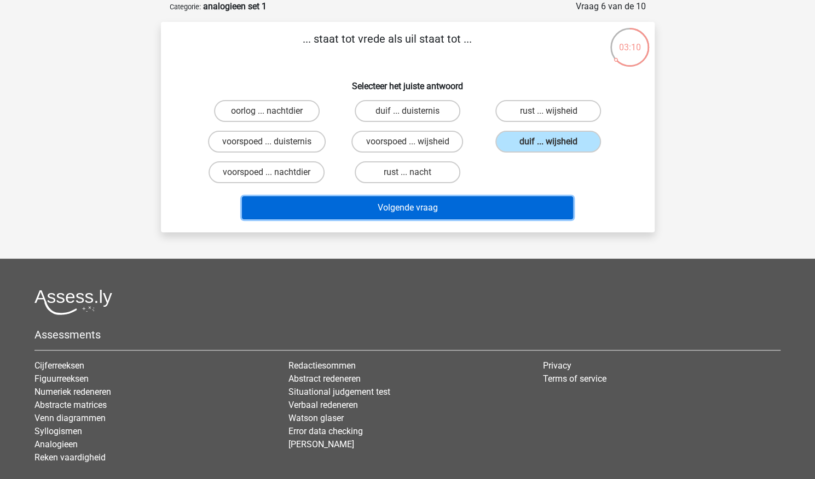
click at [418, 199] on button "Volgende vraag" at bounding box center [407, 207] width 331 height 23
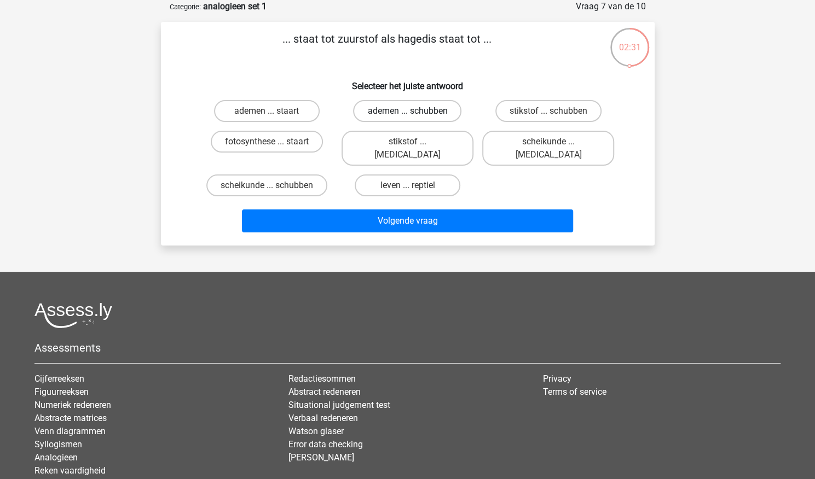
click at [402, 112] on label "ademen ... schubben" at bounding box center [407, 111] width 108 height 22
click at [407, 112] on input "ademen ... schubben" at bounding box center [410, 114] width 7 height 7
radio input "true"
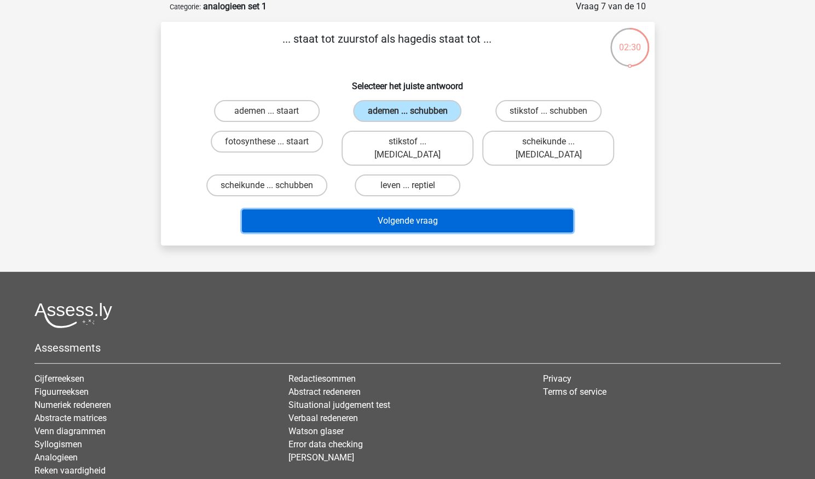
click at [426, 211] on button "Volgende vraag" at bounding box center [407, 221] width 331 height 23
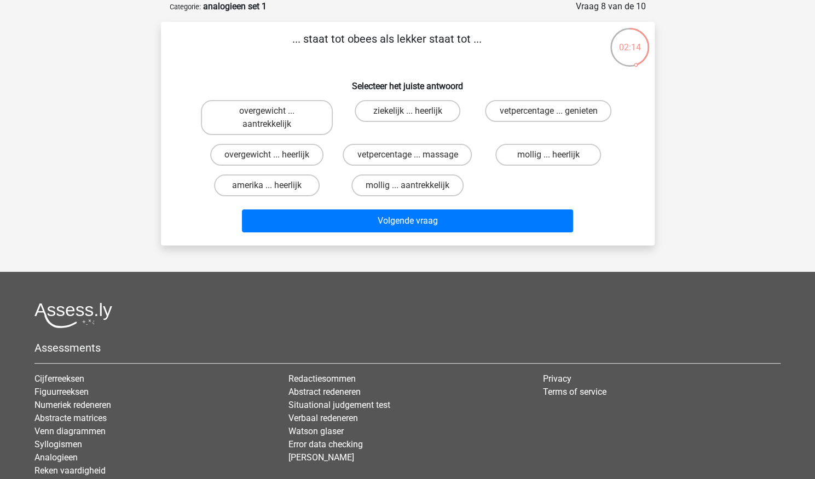
click at [413, 191] on input "mollig ... aantrekkelijk" at bounding box center [410, 188] width 7 height 7
radio input "true"
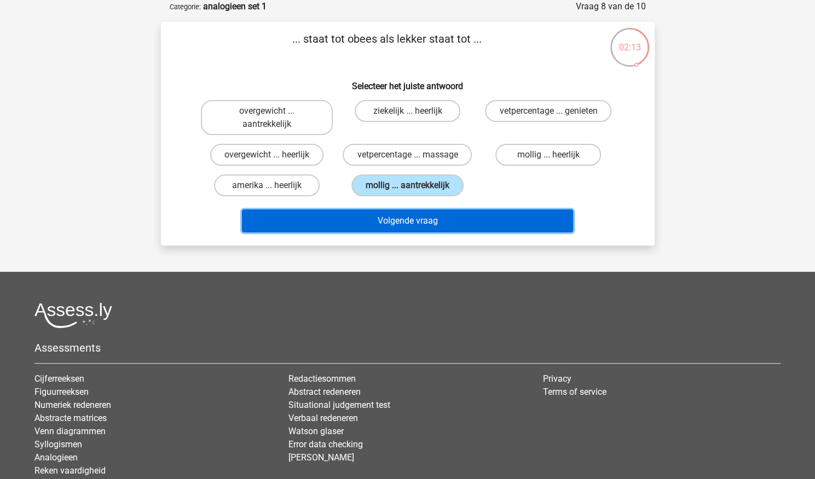
click at [419, 217] on button "Volgende vraag" at bounding box center [407, 221] width 331 height 23
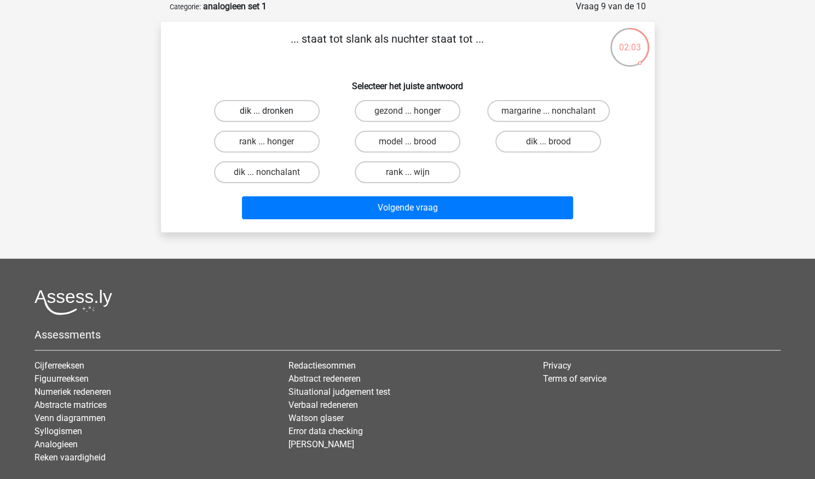
click at [283, 109] on label "dik ... dronken" at bounding box center [267, 111] width 106 height 22
click at [274, 111] on input "dik ... dronken" at bounding box center [269, 114] width 7 height 7
radio input "true"
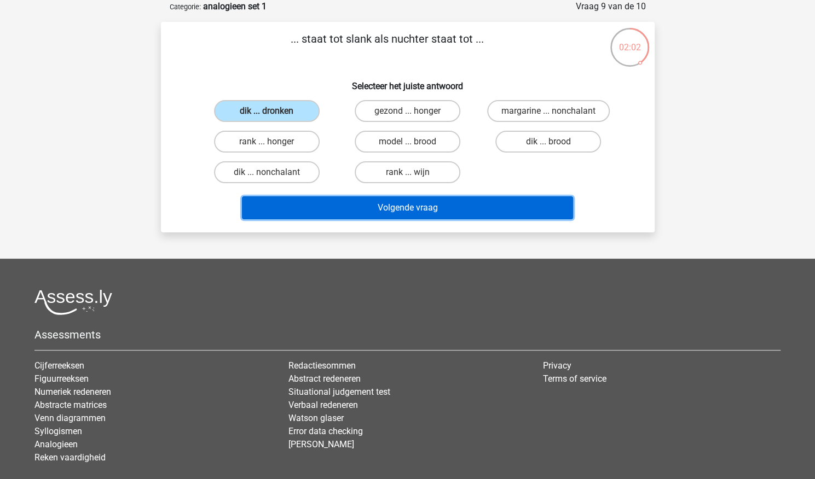
click at [434, 206] on button "Volgende vraag" at bounding box center [407, 207] width 331 height 23
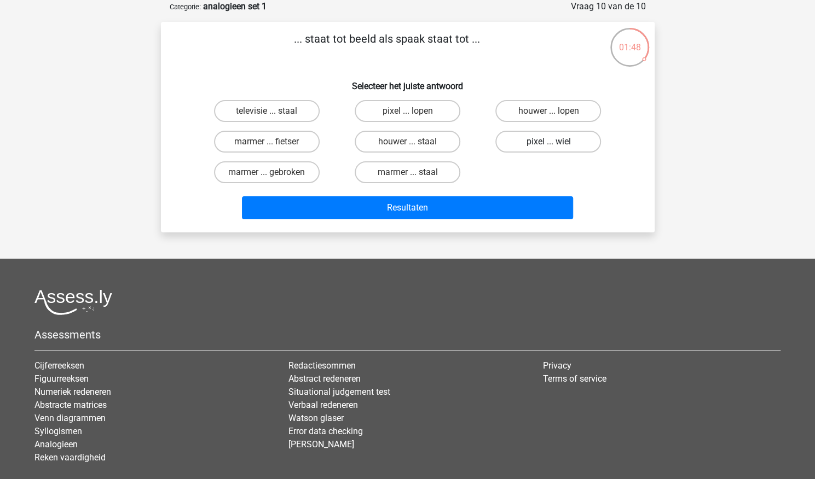
click at [537, 140] on label "pixel ... wiel" at bounding box center [548, 142] width 106 height 22
click at [548, 142] on input "pixel ... wiel" at bounding box center [551, 145] width 7 height 7
radio input "true"
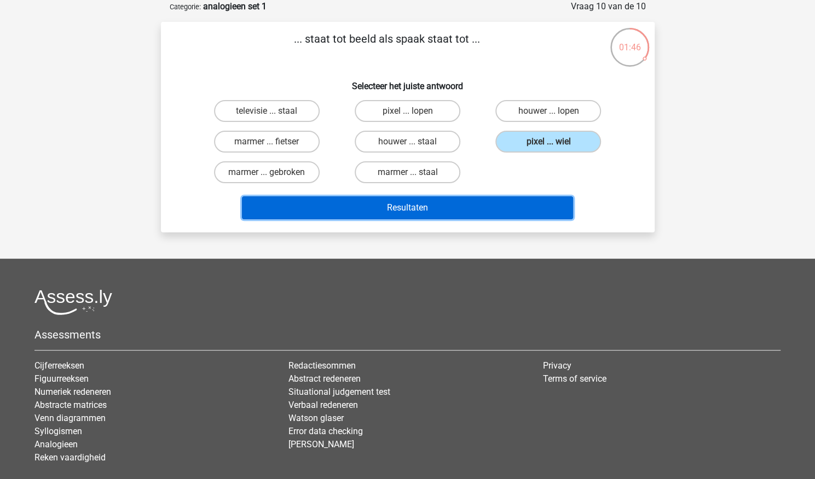
click at [385, 205] on button "Resultaten" at bounding box center [407, 207] width 331 height 23
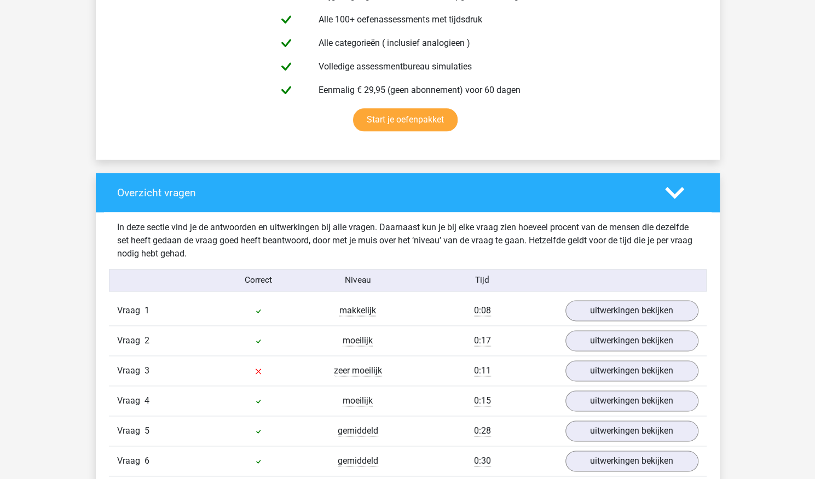
scroll to position [809, 0]
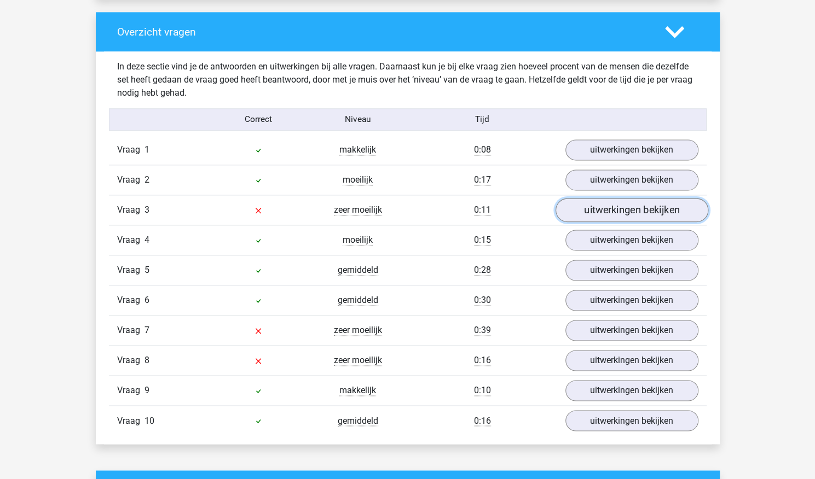
click at [613, 206] on link "uitwerkingen bekijken" at bounding box center [631, 211] width 153 height 24
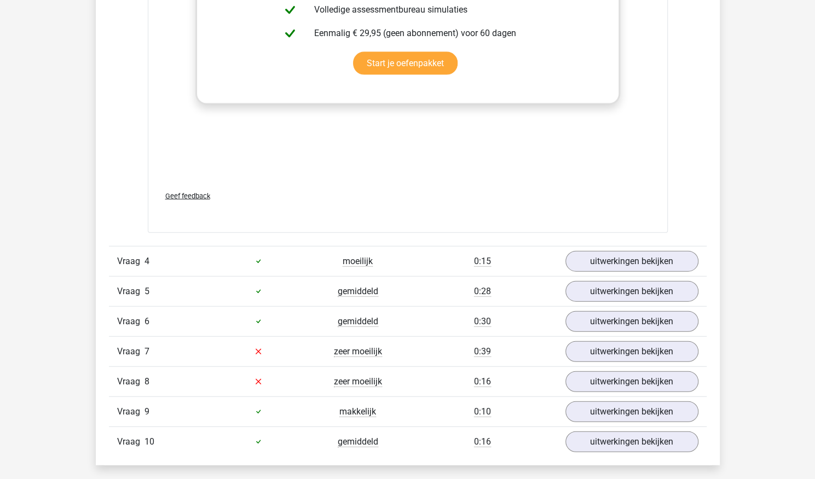
scroll to position [1394, 0]
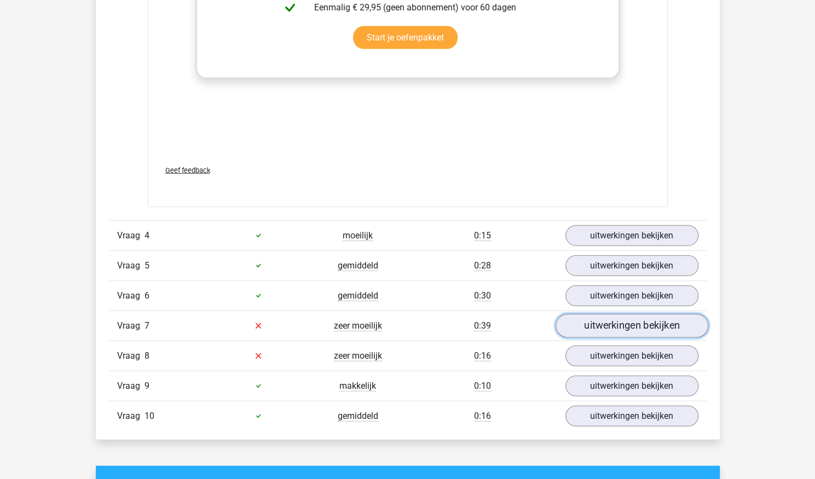
click at [644, 317] on link "uitwerkingen bekijken" at bounding box center [631, 326] width 153 height 24
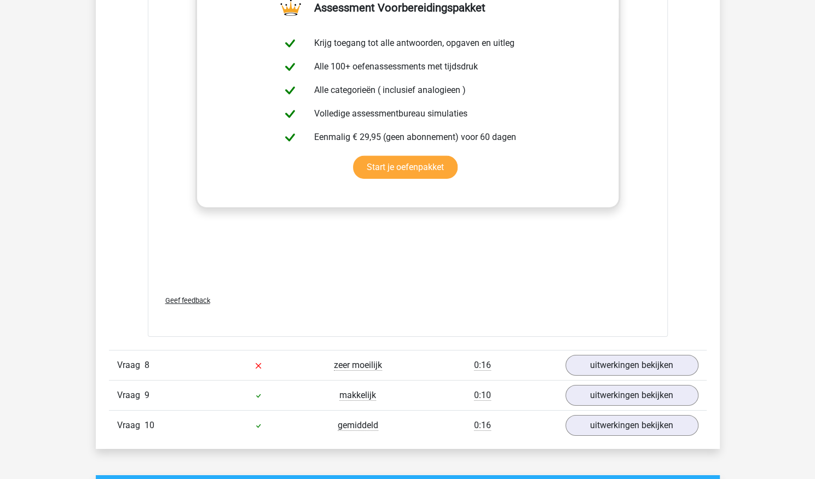
scroll to position [1965, 0]
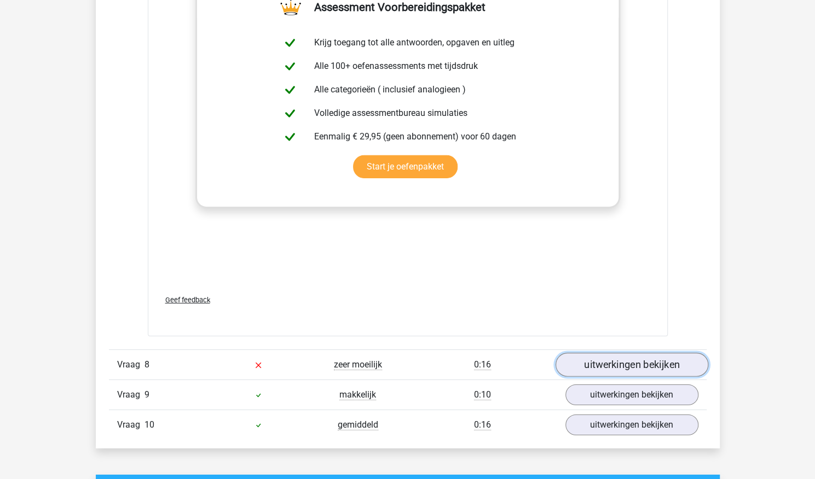
click at [652, 360] on link "uitwerkingen bekijken" at bounding box center [631, 365] width 153 height 24
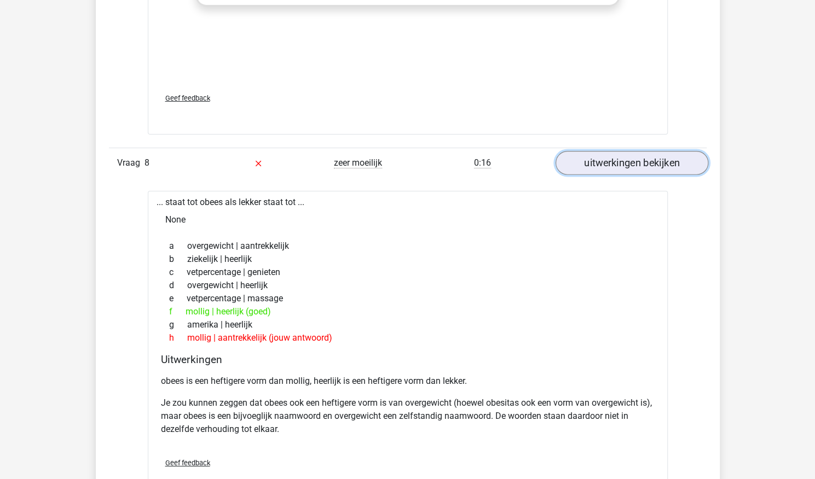
scroll to position [2183, 0]
